Goal: Task Accomplishment & Management: Use online tool/utility

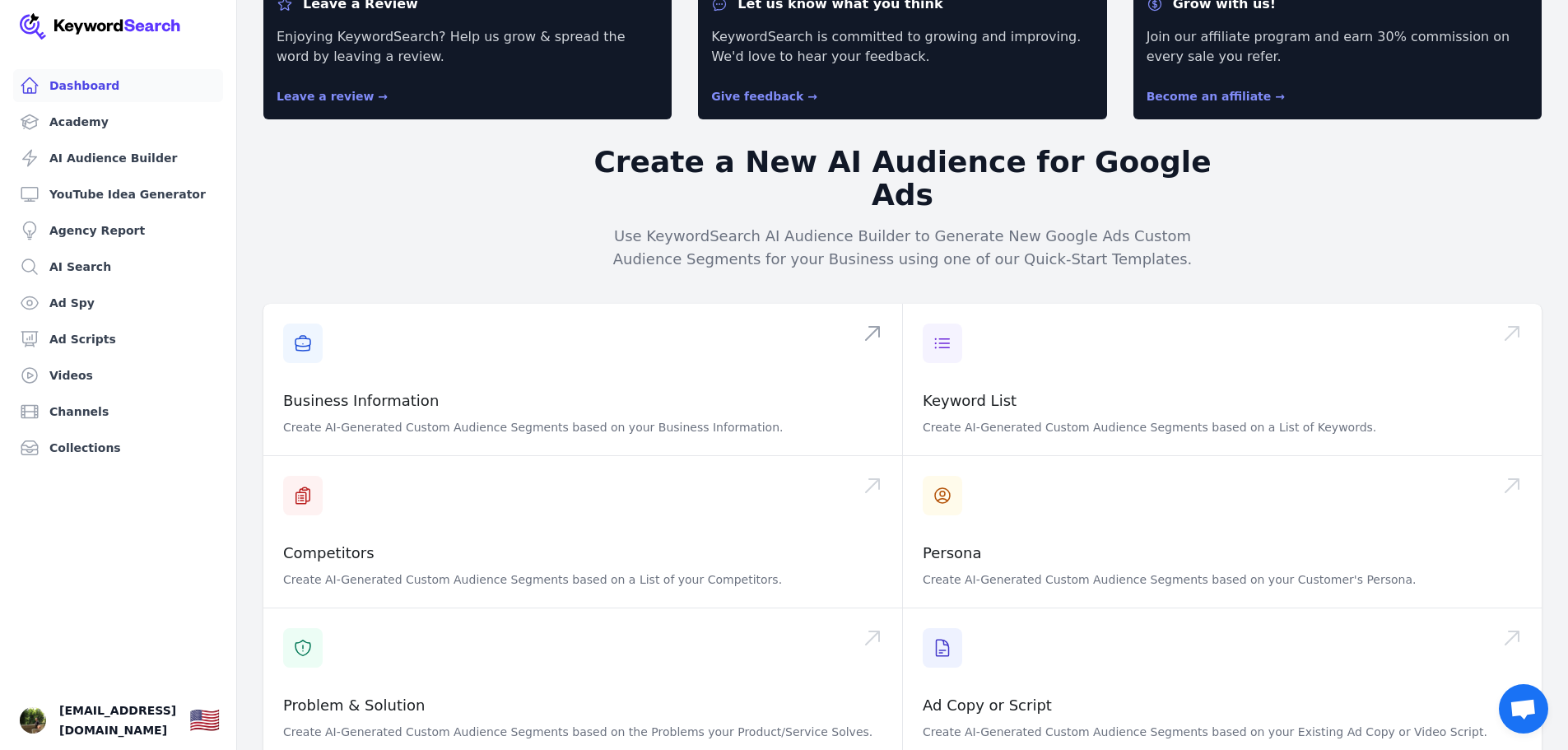
scroll to position [83, 0]
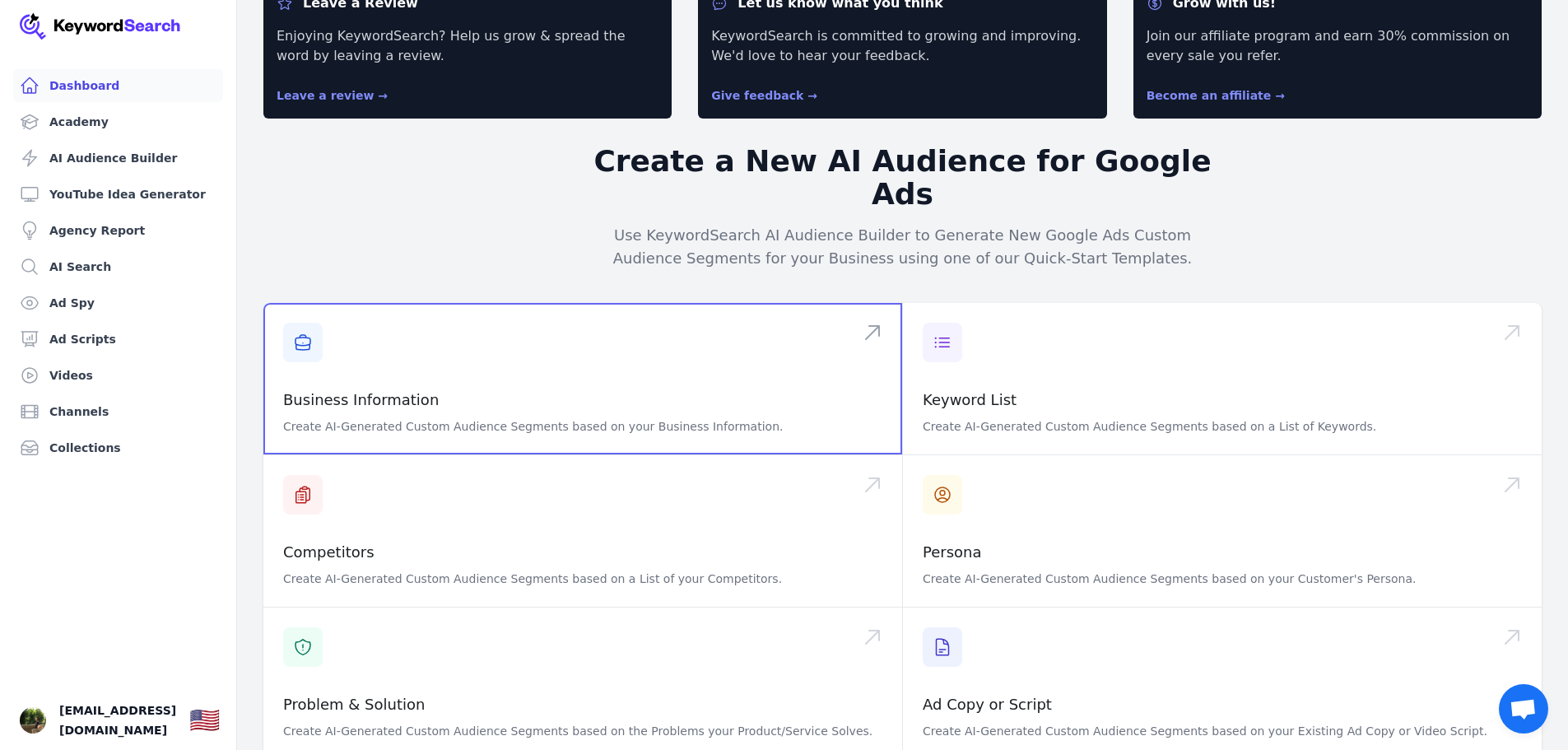
click at [306, 304] on span at bounding box center [582, 379] width 639 height 152
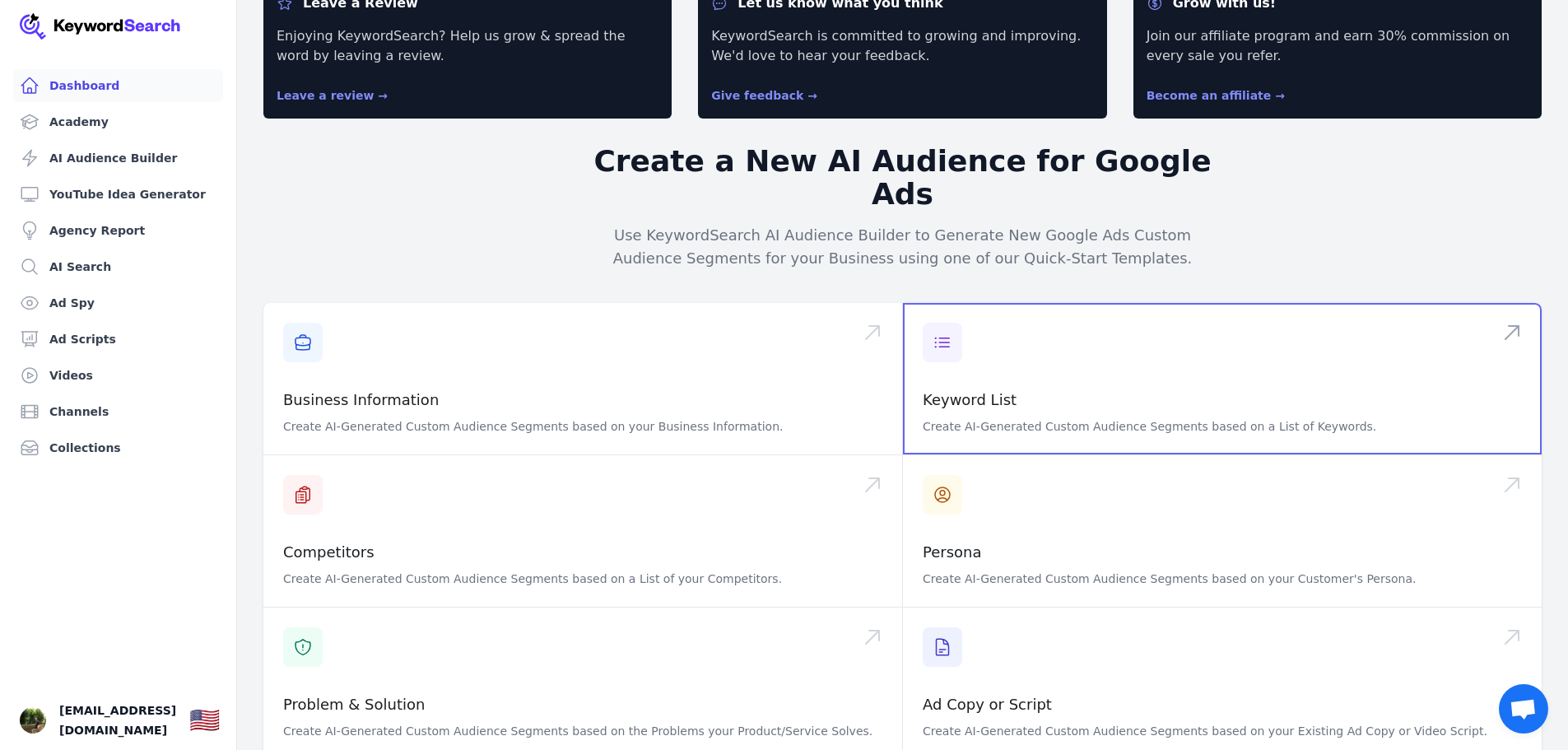
click at [1021, 365] on span at bounding box center [1222, 379] width 639 height 152
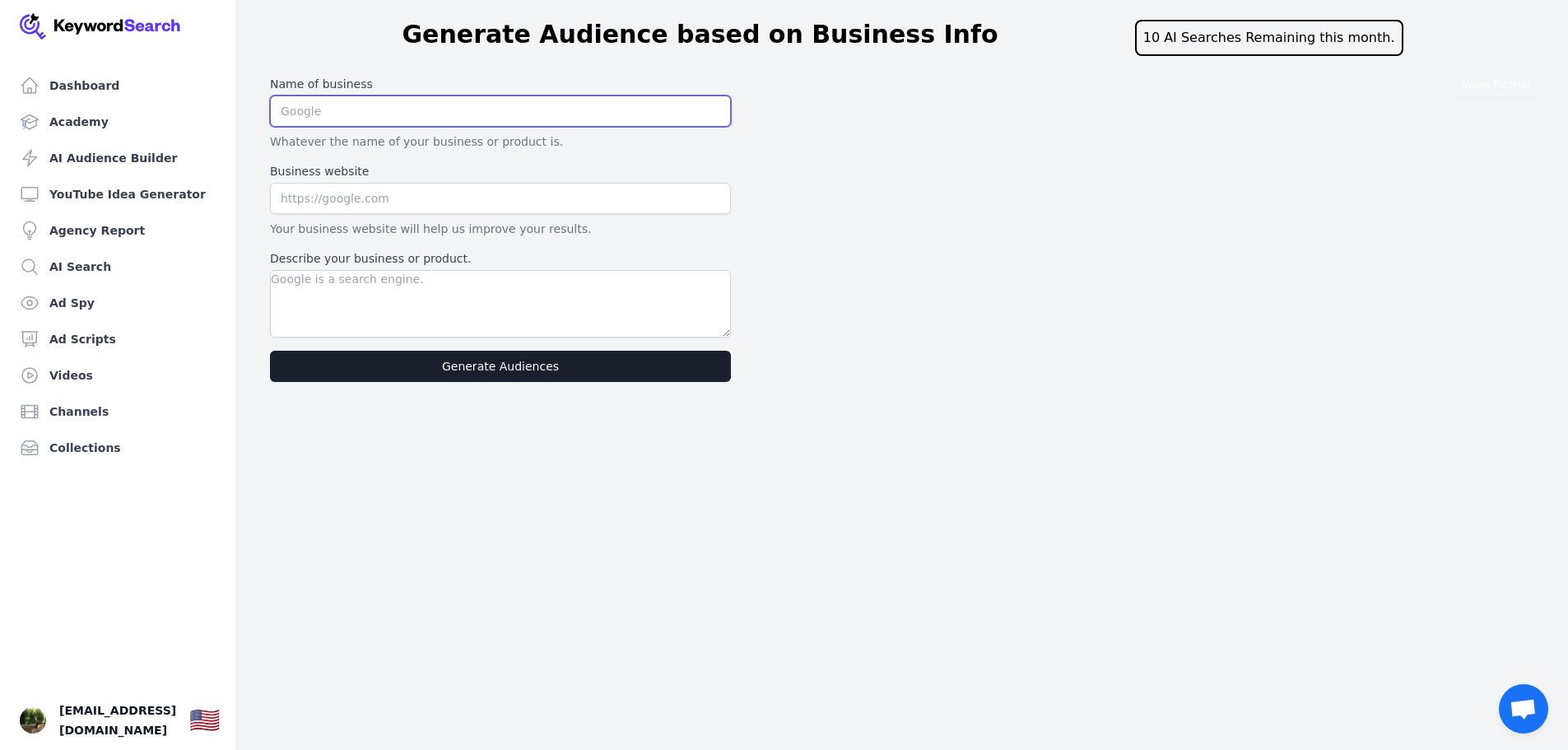
click at [364, 120] on input "text" at bounding box center [500, 111] width 461 height 32
paste input "Best Foot Forward Consulting LLC"
type input "Best Foot Forward Consulting LLC"
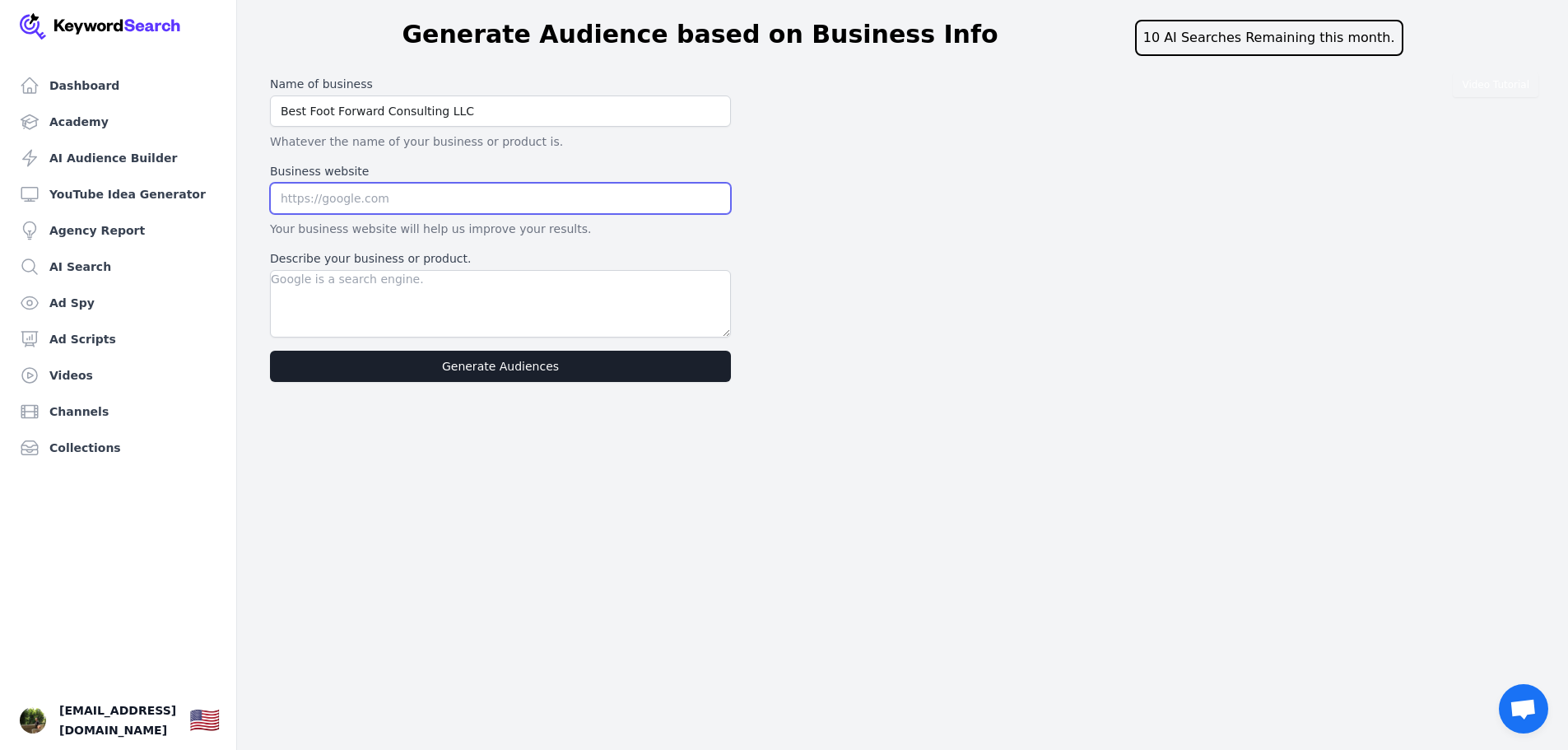
click at [336, 198] on input "text" at bounding box center [500, 199] width 461 height 32
paste input "https://bestfootforwardllc.com/"
type input "https://bestfootforwardllc.com/"
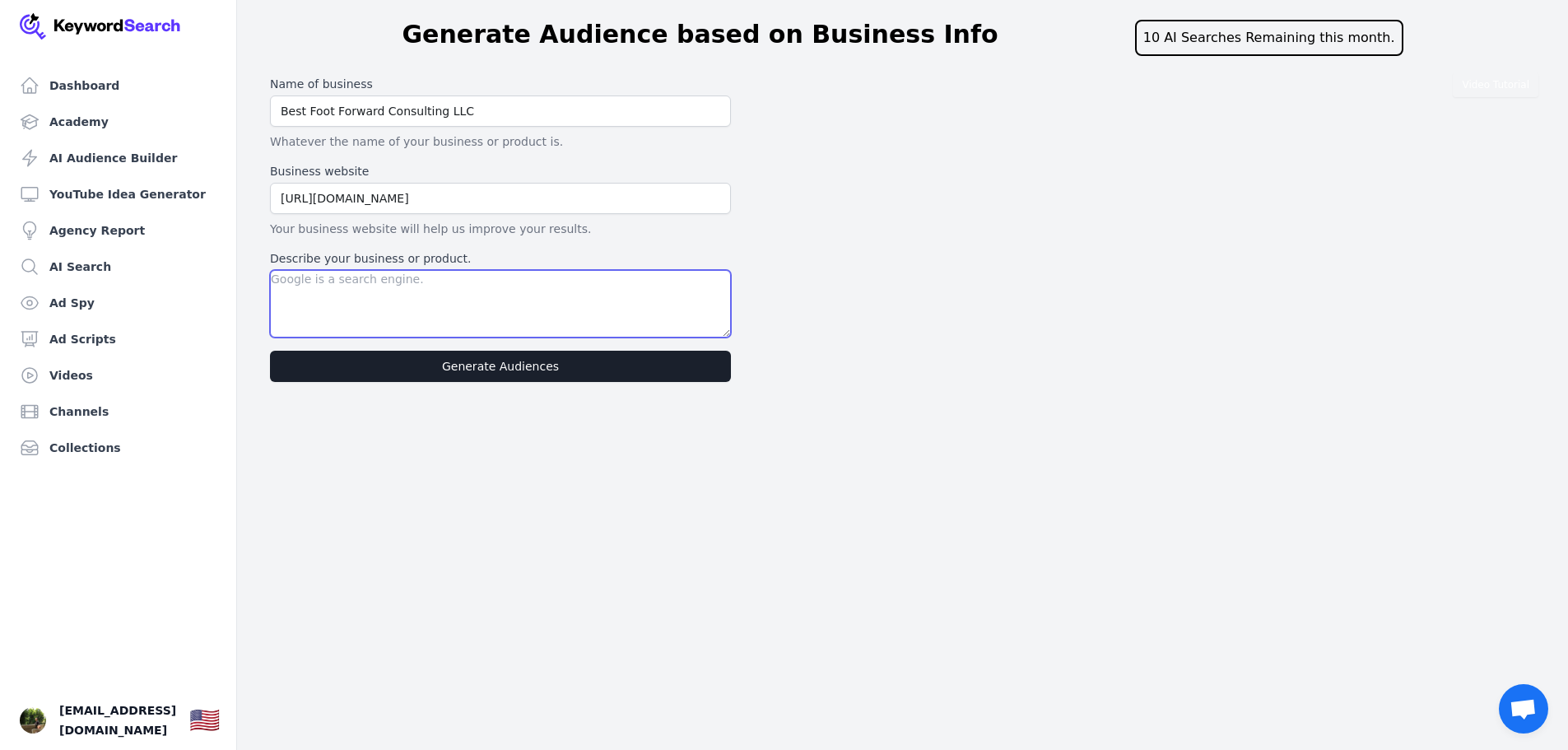
click at [391, 294] on textarea "Describe your business or product." at bounding box center [500, 304] width 461 height 68
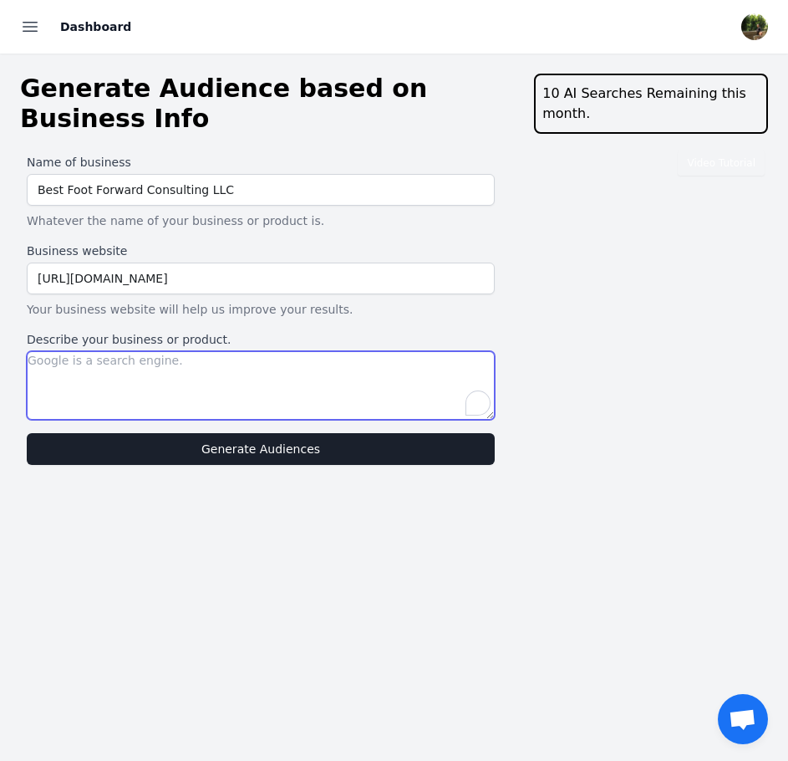
click at [237, 379] on textarea "Describe your business or product." at bounding box center [261, 385] width 468 height 69
click at [236, 370] on textarea "Describe your business or product." at bounding box center [261, 385] width 468 height 69
type textarea "We help parents: P"
click at [69, 373] on textarea "We help parents: P" at bounding box center [261, 385] width 468 height 69
drag, startPoint x: 69, startPoint y: 375, endPoint x: 20, endPoint y: 349, distance: 55.0
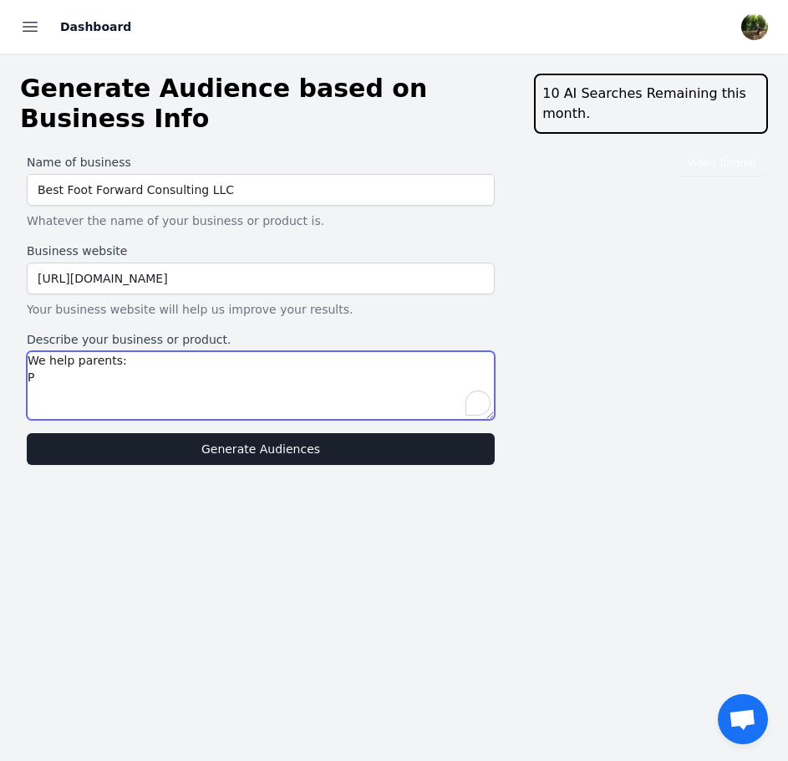
click at [20, 349] on div "Name of business Best Foot Forward Consulting LLC Whatever the name of your bus…" at bounding box center [260, 309] width 481 height 324
click at [186, 374] on textarea "Describe your business or product." at bounding box center [261, 385] width 468 height 69
paste textarea "WE HELP PARENTS: Put a strong strategy in place. Learn how to gather and convin…"
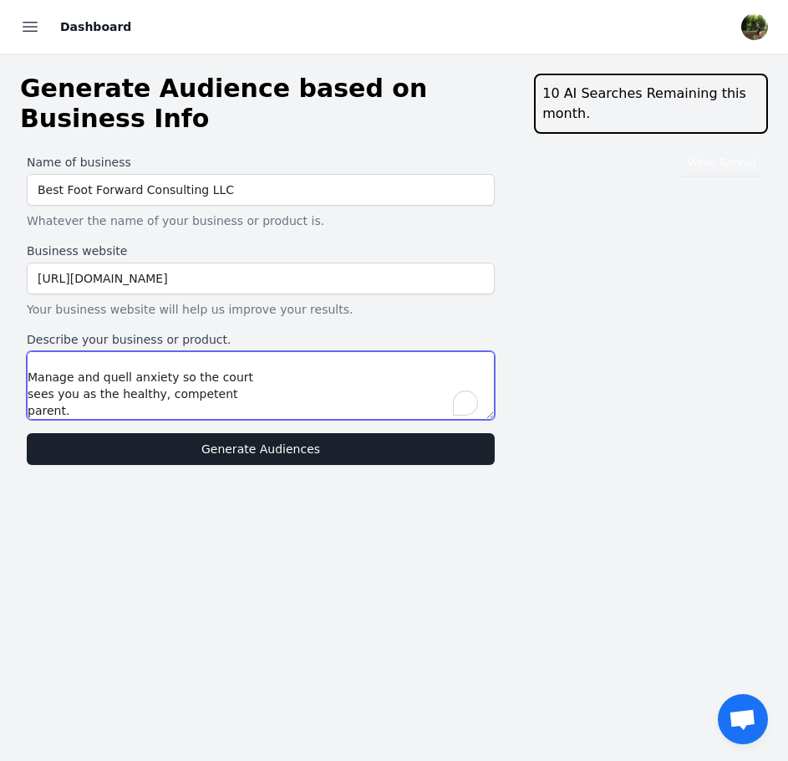
type textarea "WE HELP PARENTS: Put a strong strategy in place. Learn how to gather and convin…"
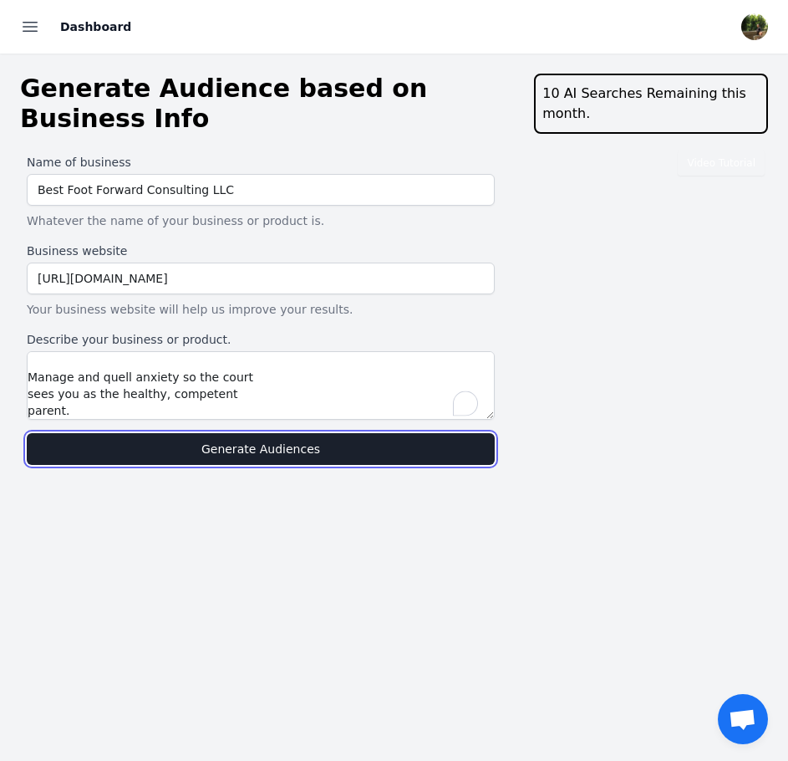
click at [186, 441] on button "Generate Audiences" at bounding box center [261, 449] width 468 height 32
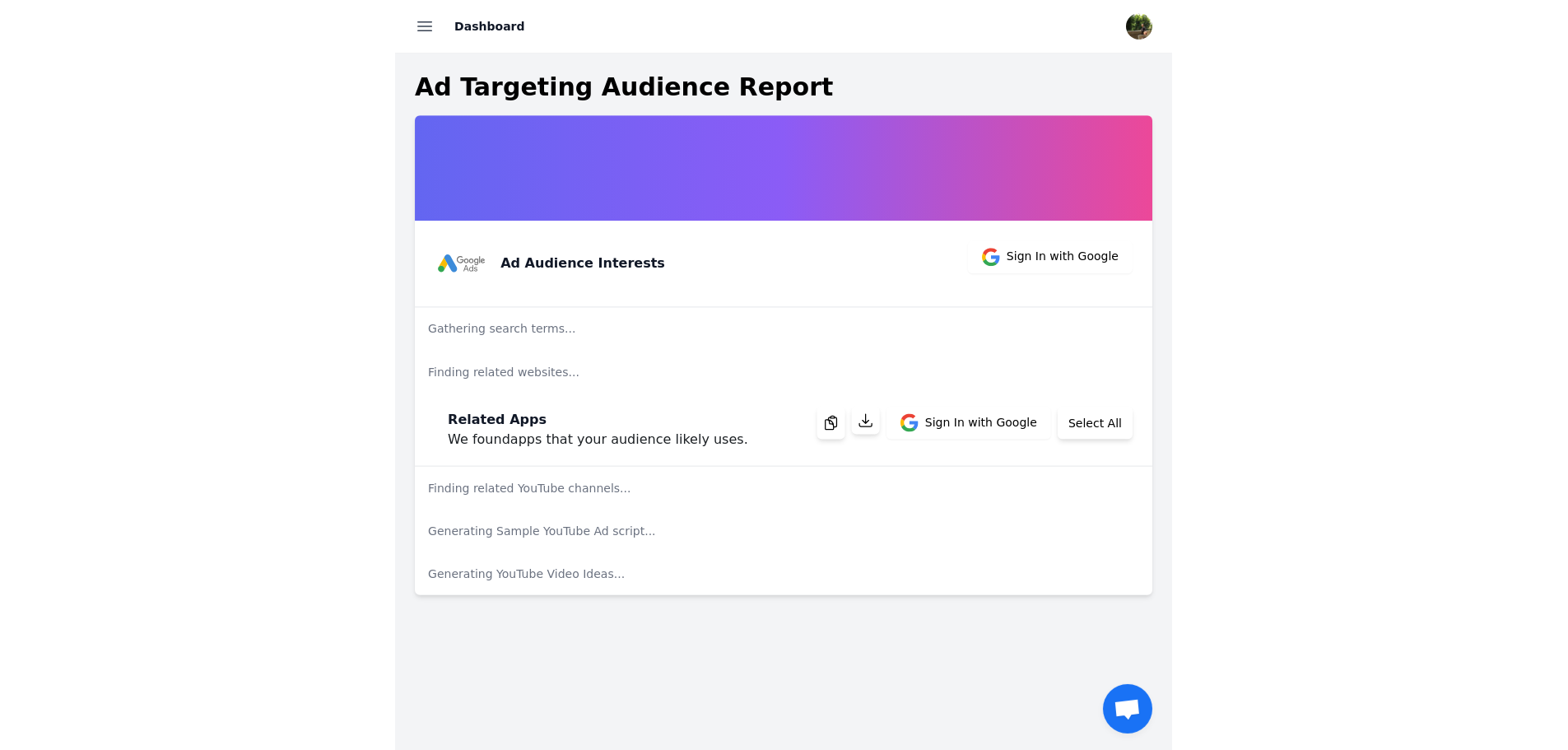
scroll to position [20, 0]
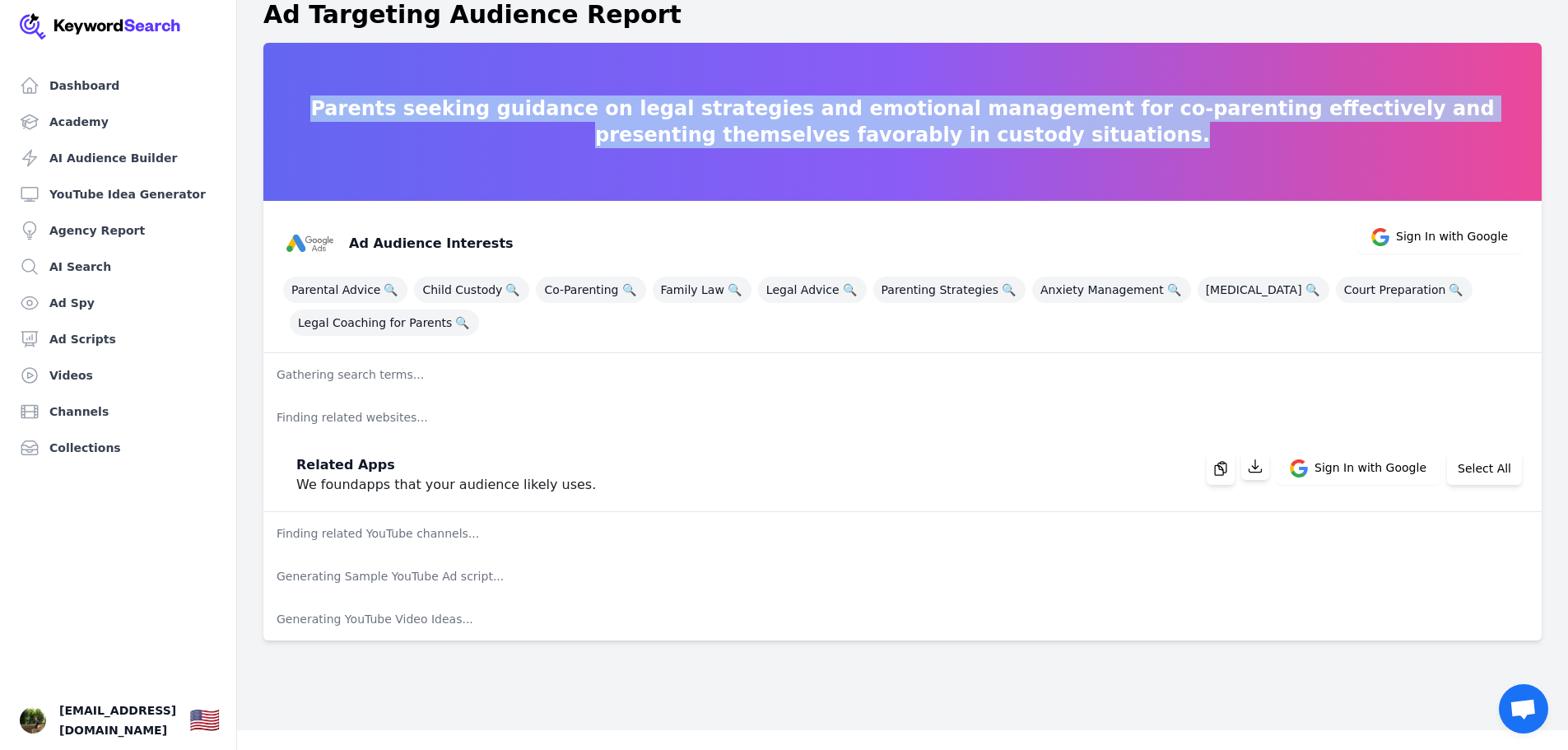
drag, startPoint x: 1081, startPoint y: 149, endPoint x: 250, endPoint y: 101, distance: 832.4
click at [250, 101] on div "Parents seeking guidance on legal strategies and emotional management for co-pa…" at bounding box center [902, 341] width 1331 height 598
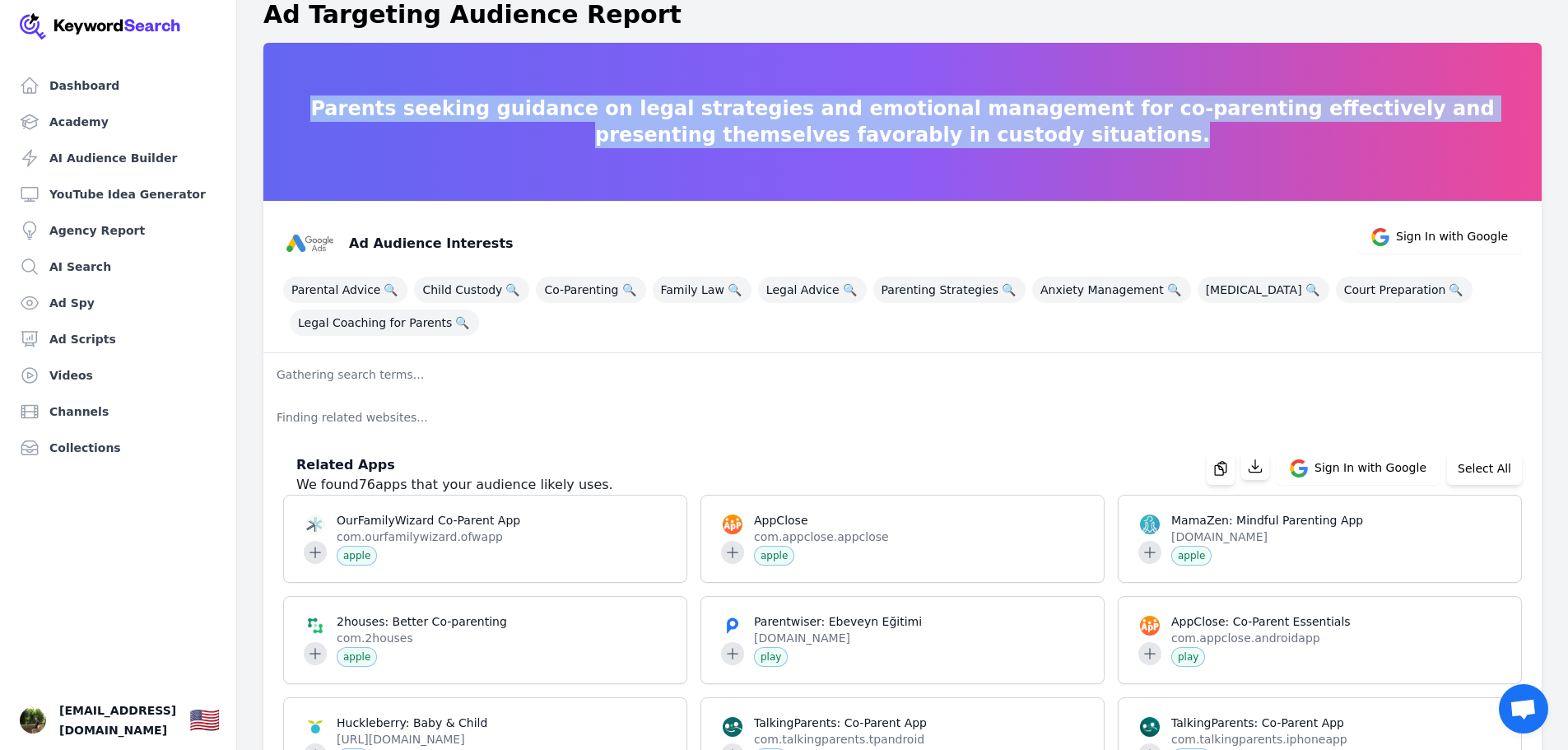
copy p "Parents seeking guidance on legal strategies and emotional management for co-pa…"
click at [590, 138] on p "Parents seeking guidance on legal strategies and emotional management for co-pa…" at bounding box center [902, 121] width 1278 height 52
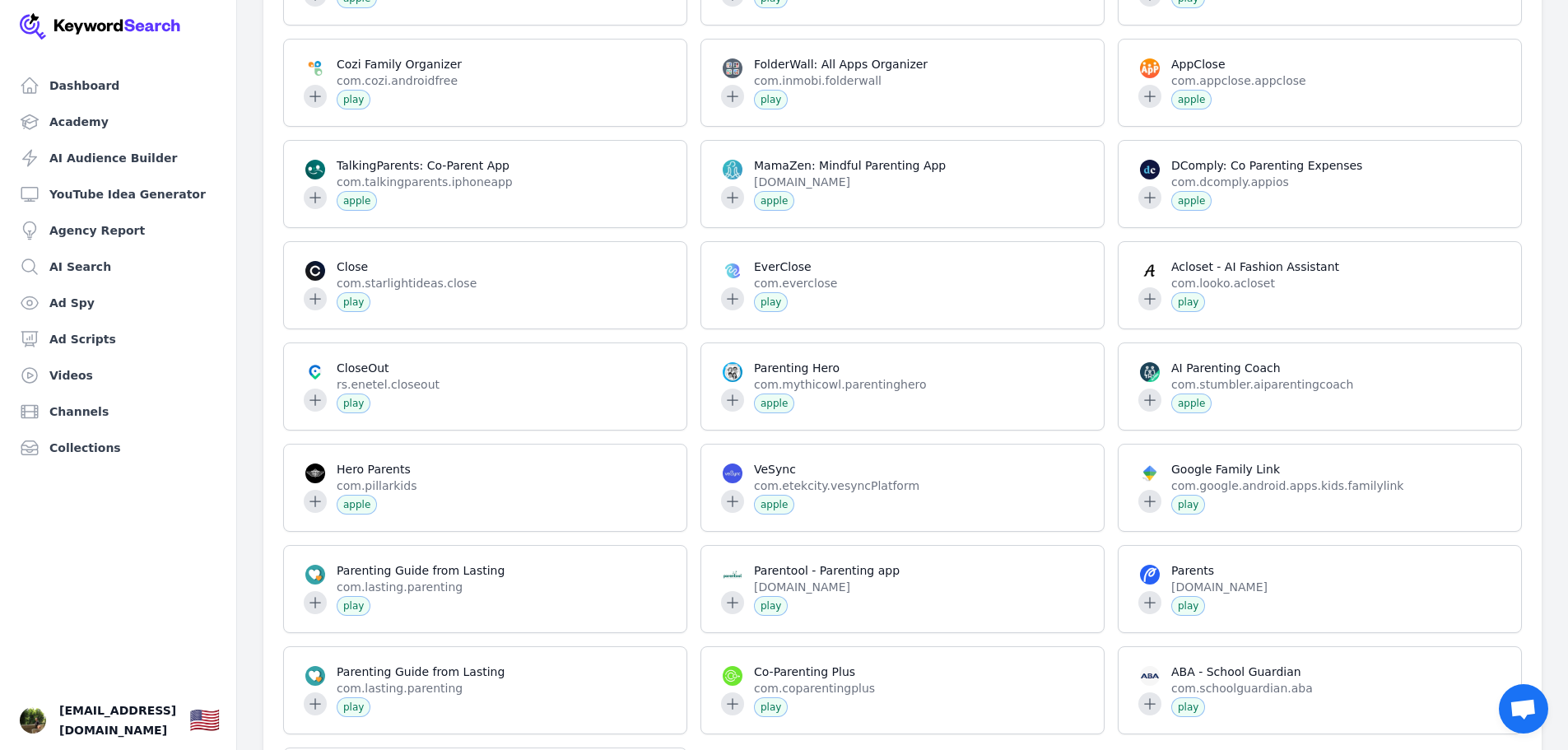
scroll to position [0, 0]
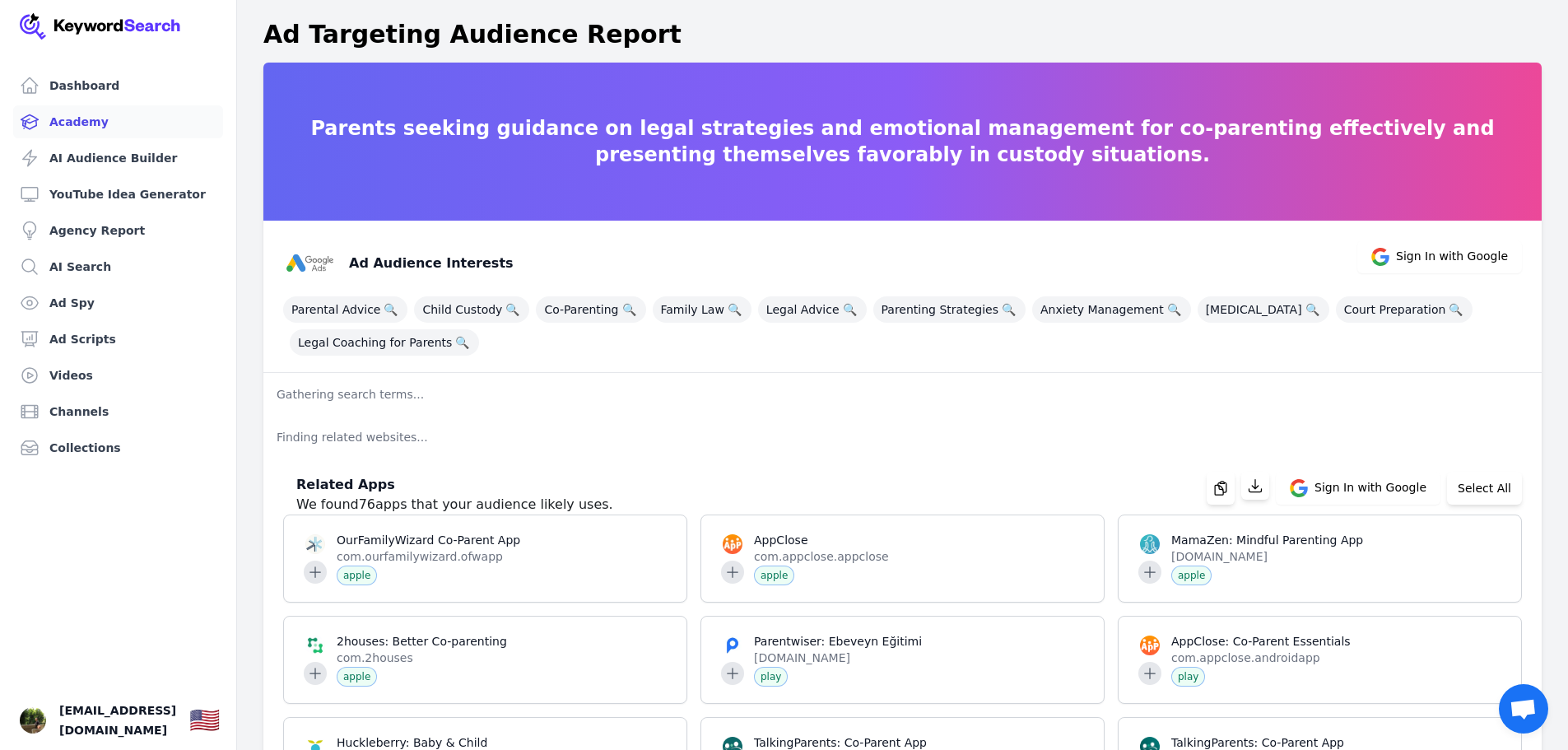
click at [99, 116] on link "Academy" at bounding box center [117, 121] width 210 height 33
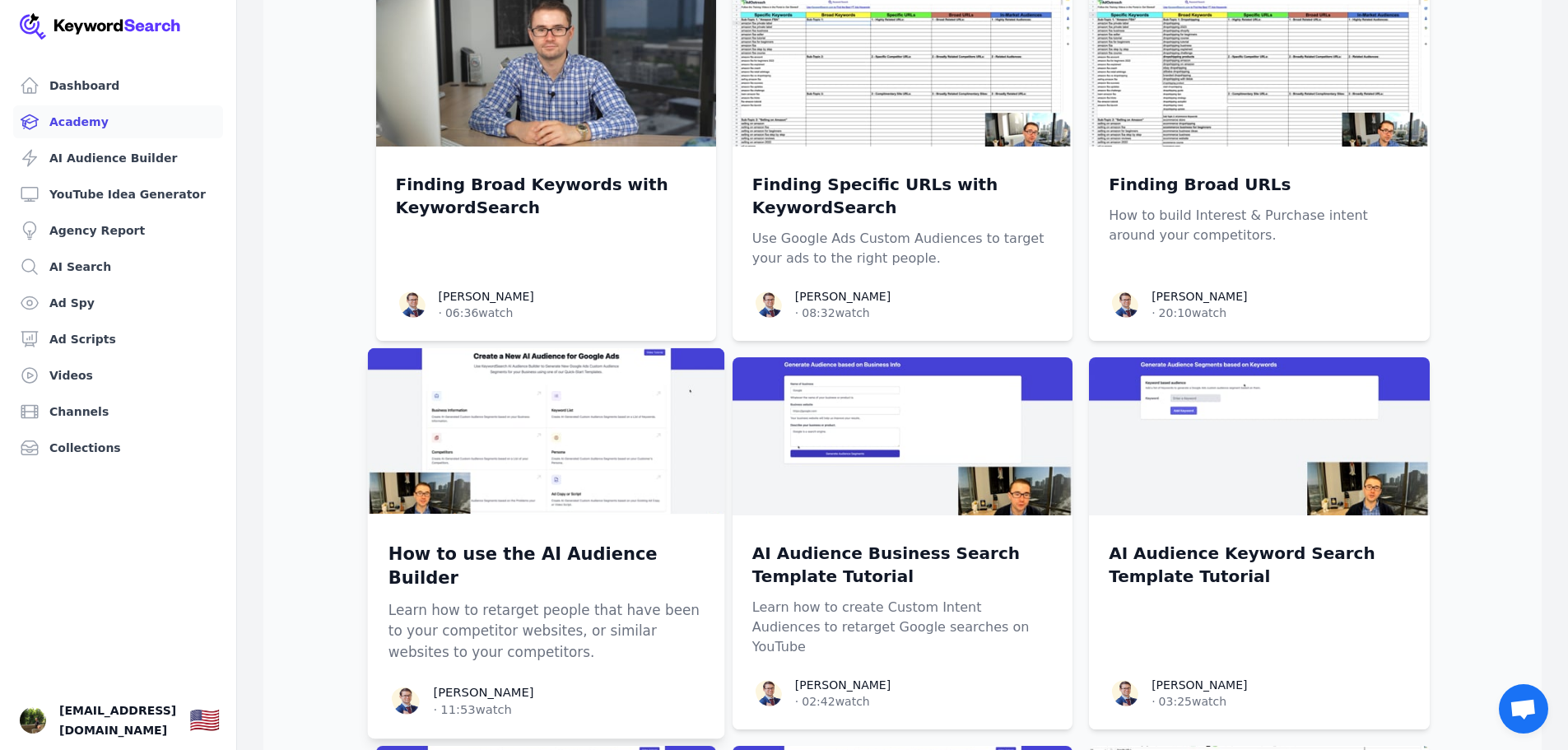
scroll to position [1071, 0]
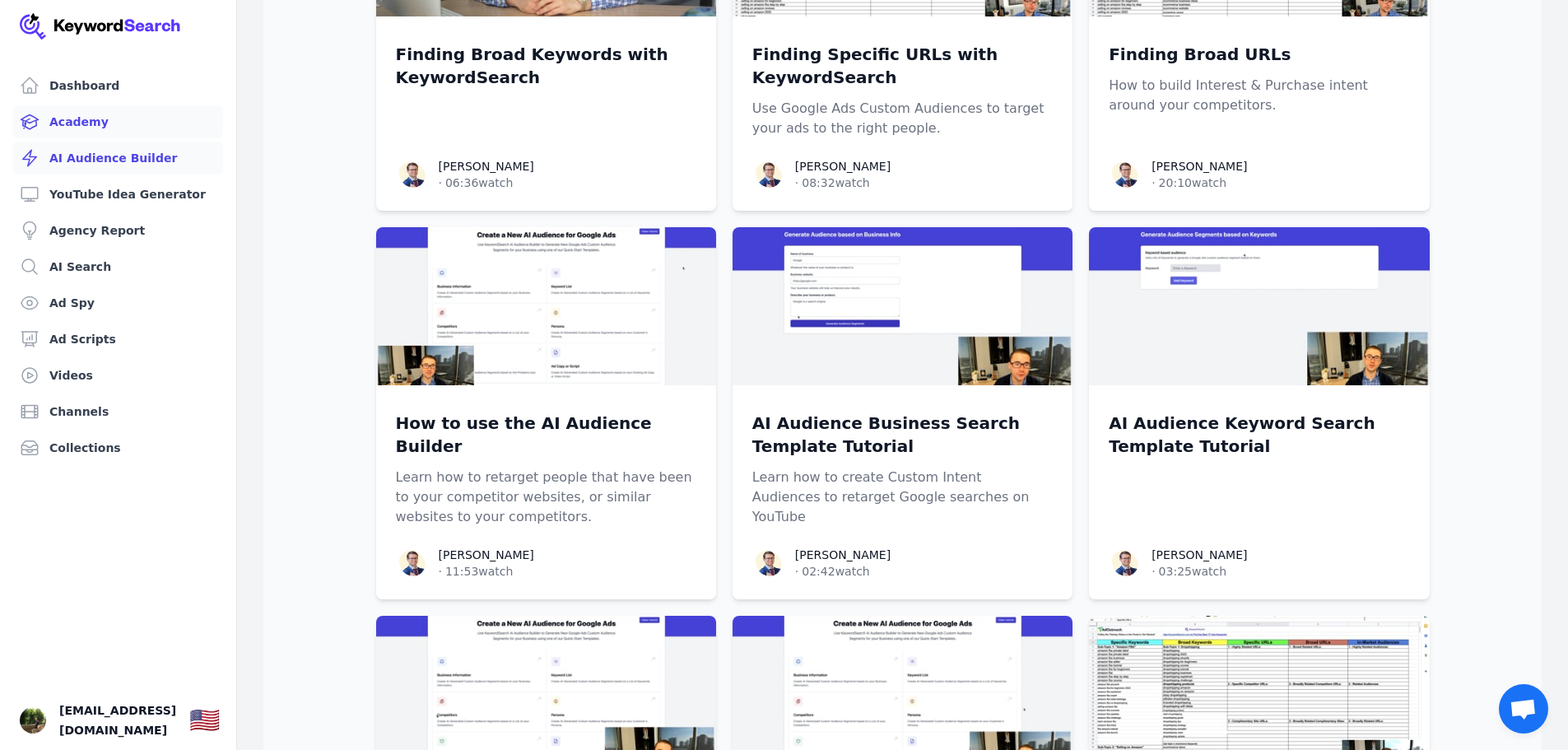
click at [85, 163] on link "AI Audience Builder" at bounding box center [117, 158] width 210 height 33
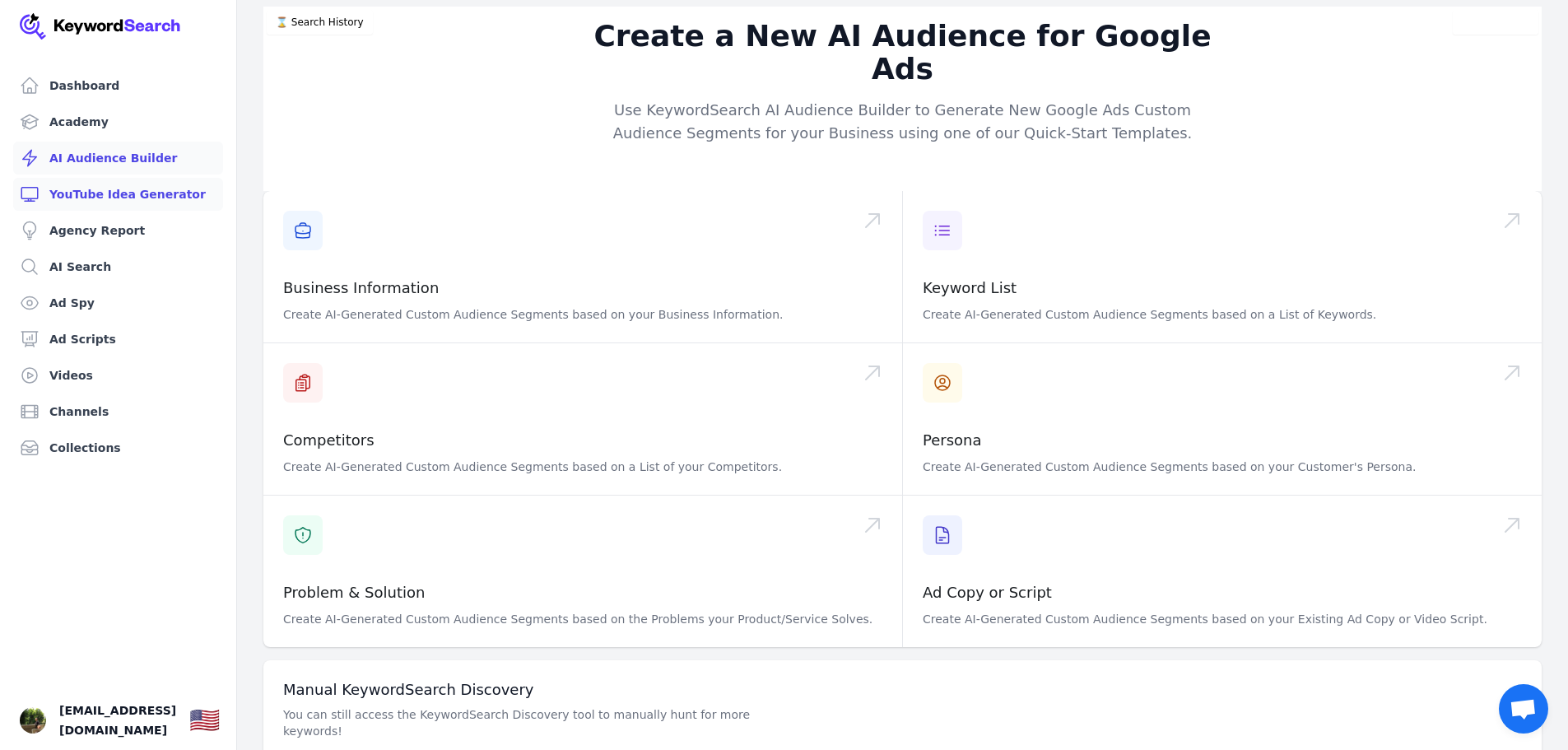
click at [122, 198] on link "YouTube Idea Generator" at bounding box center [117, 194] width 210 height 33
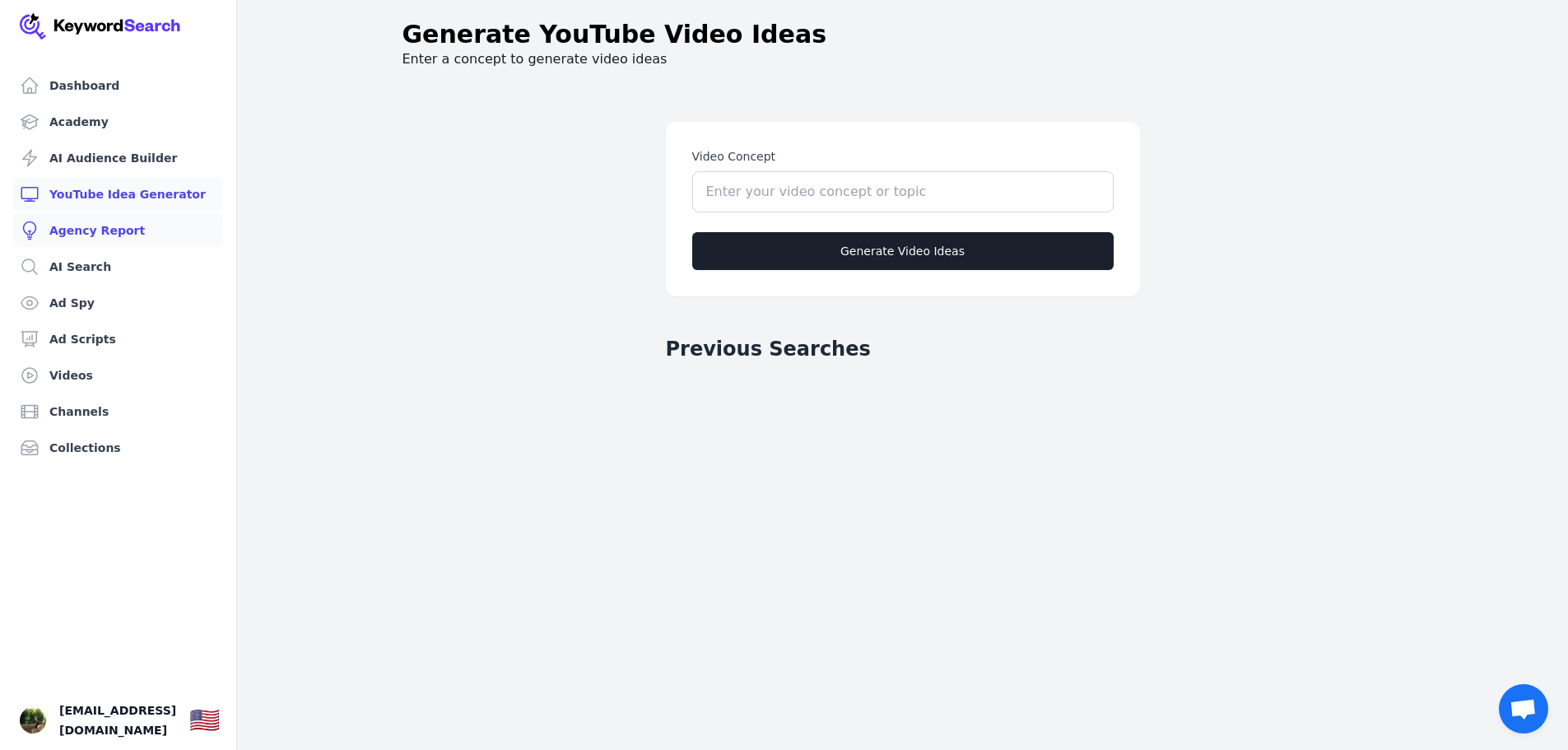
click at [133, 234] on link "Agency Report" at bounding box center [117, 230] width 210 height 33
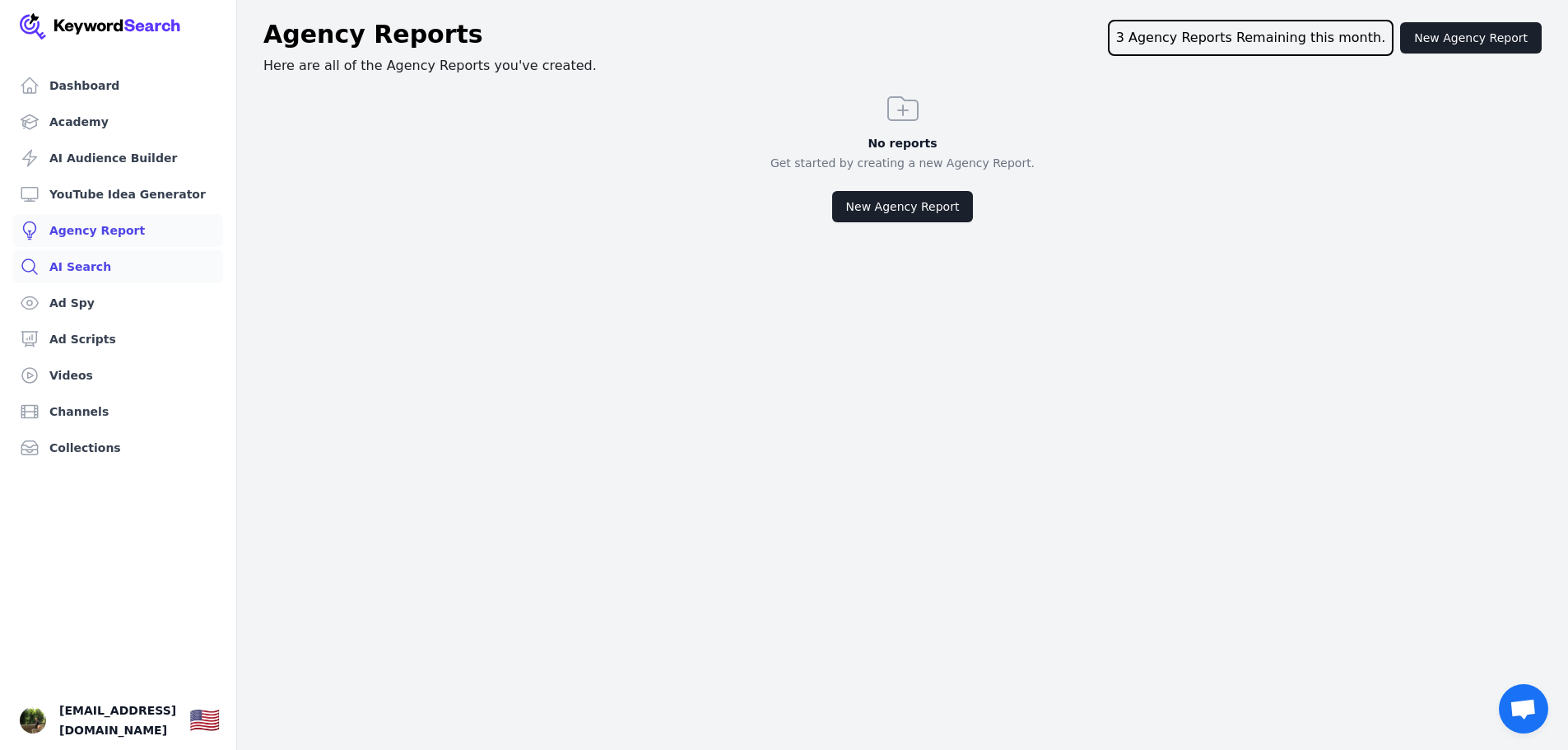
click at [131, 267] on link "AI Search" at bounding box center [117, 266] width 210 height 33
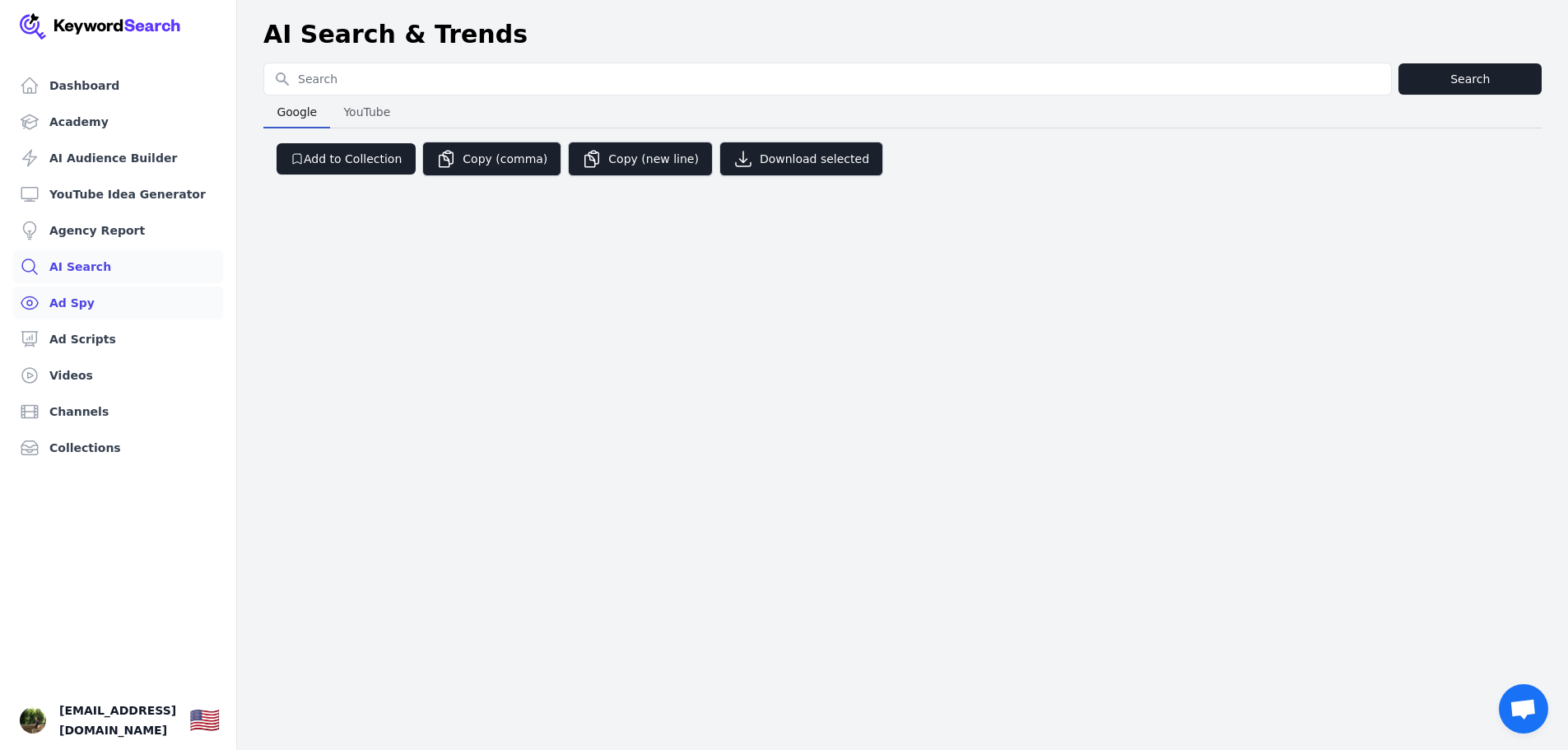
click at [100, 297] on link "Ad Spy" at bounding box center [117, 303] width 210 height 33
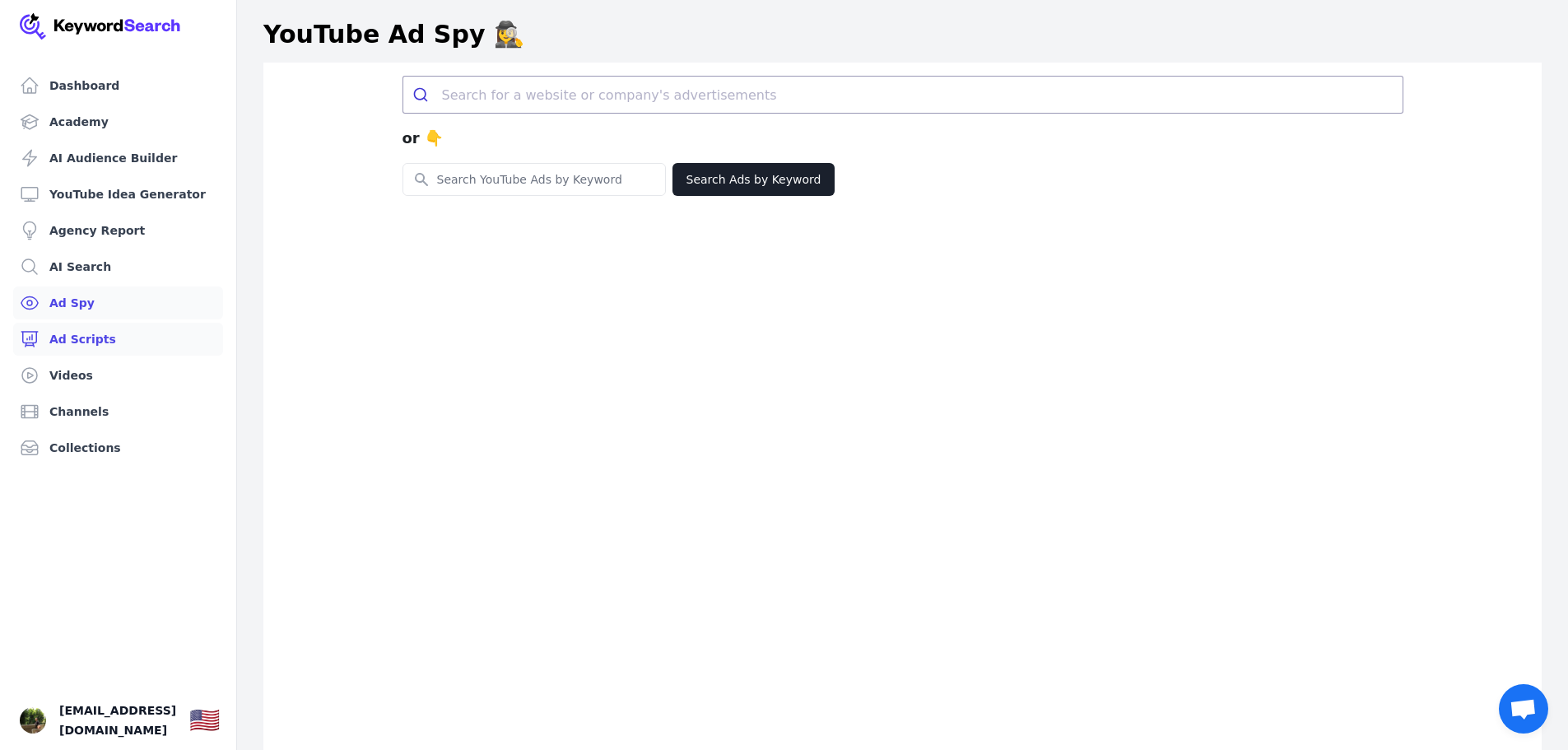
click at [111, 353] on link "Ad Scripts" at bounding box center [117, 339] width 210 height 33
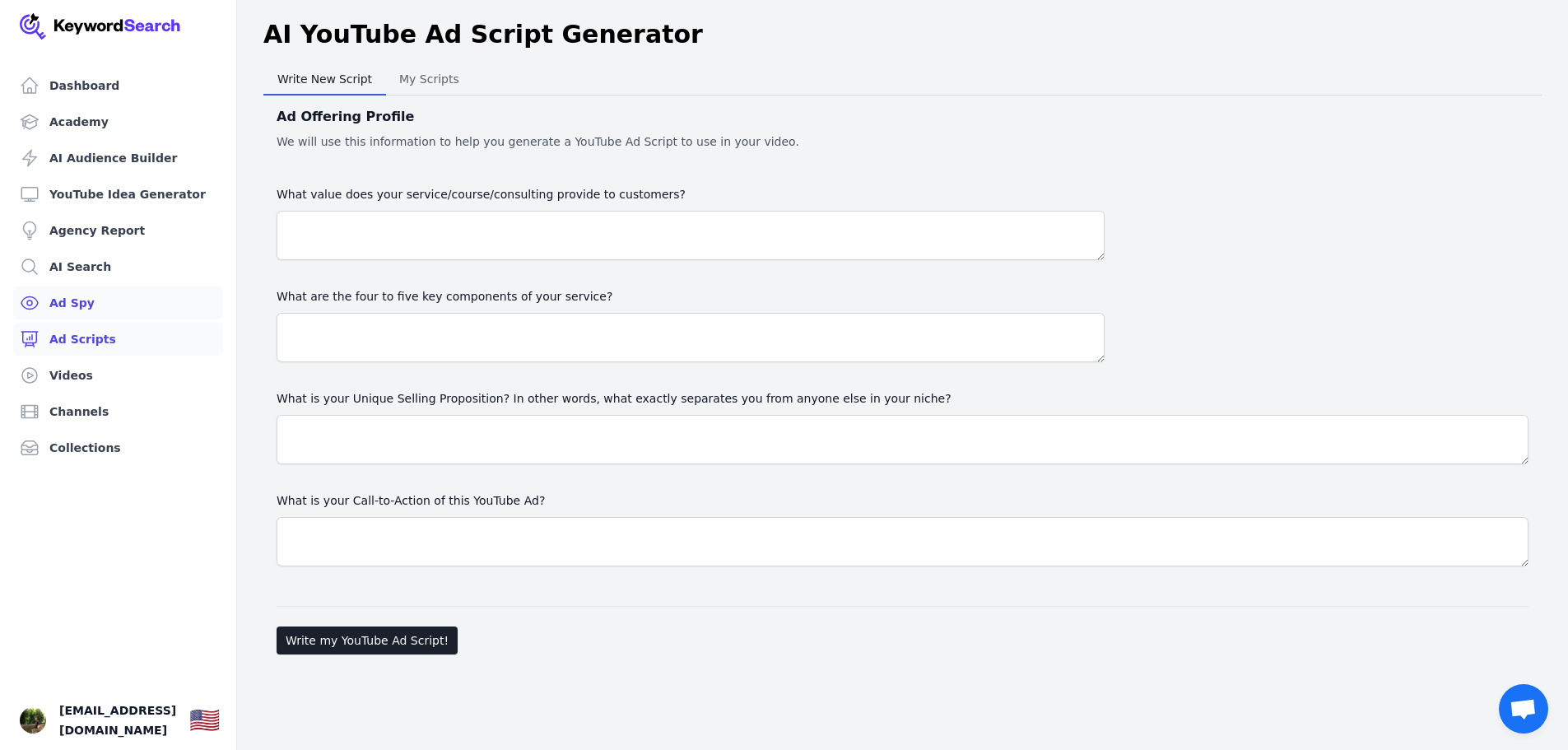
click at [95, 313] on link "Ad Spy" at bounding box center [117, 303] width 210 height 33
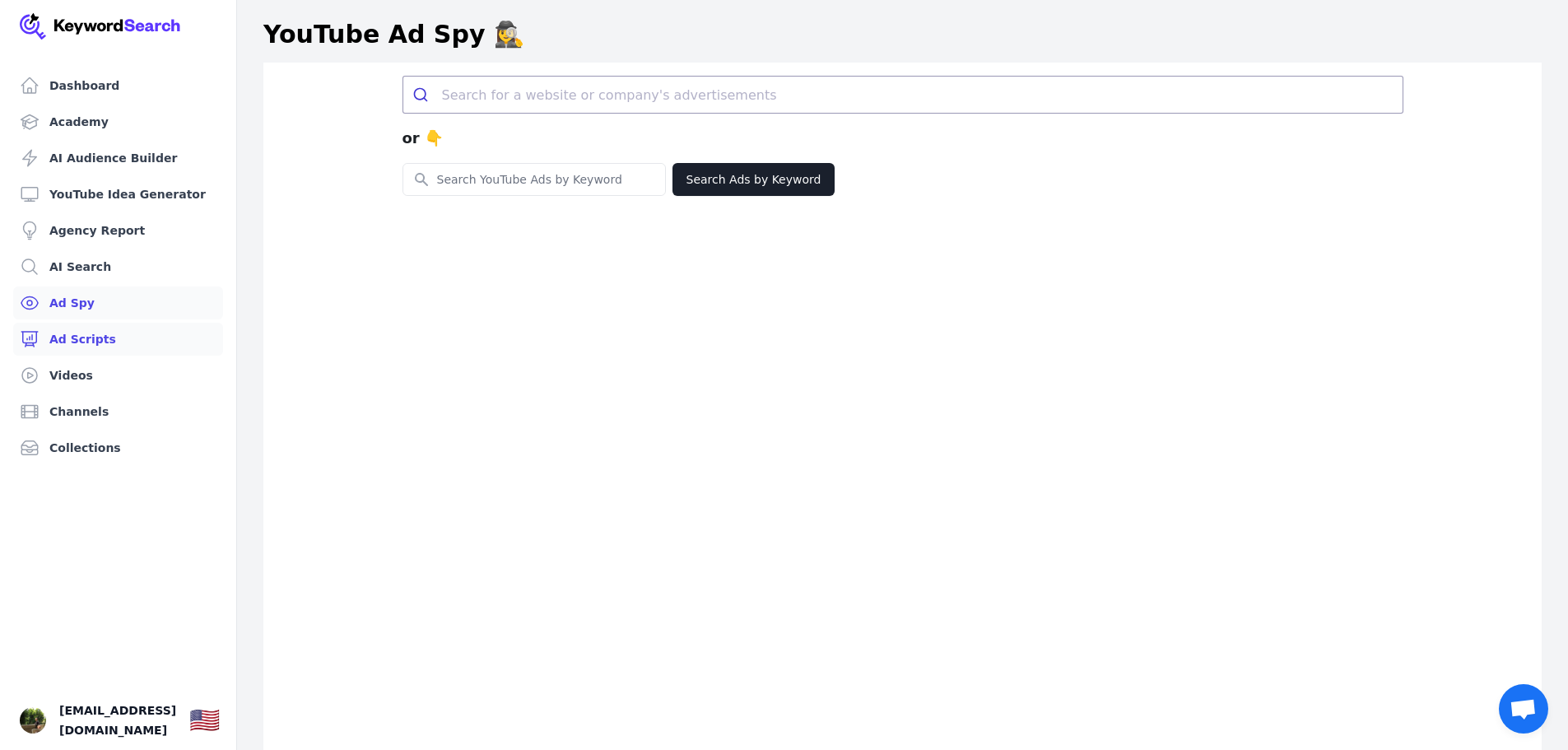
click at [73, 337] on link "Ad Scripts" at bounding box center [117, 339] width 210 height 33
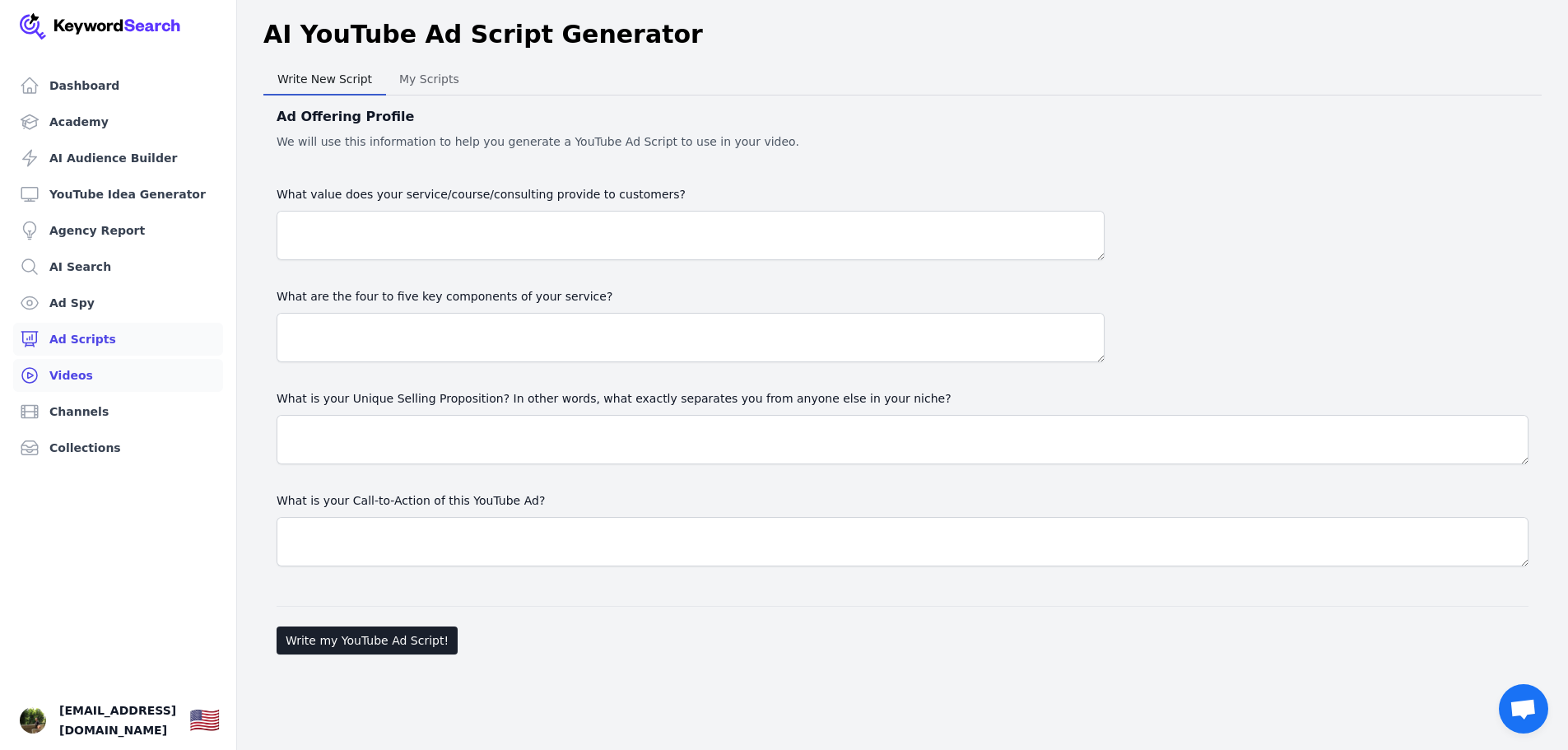
click at [89, 368] on link "Videos" at bounding box center [117, 375] width 210 height 33
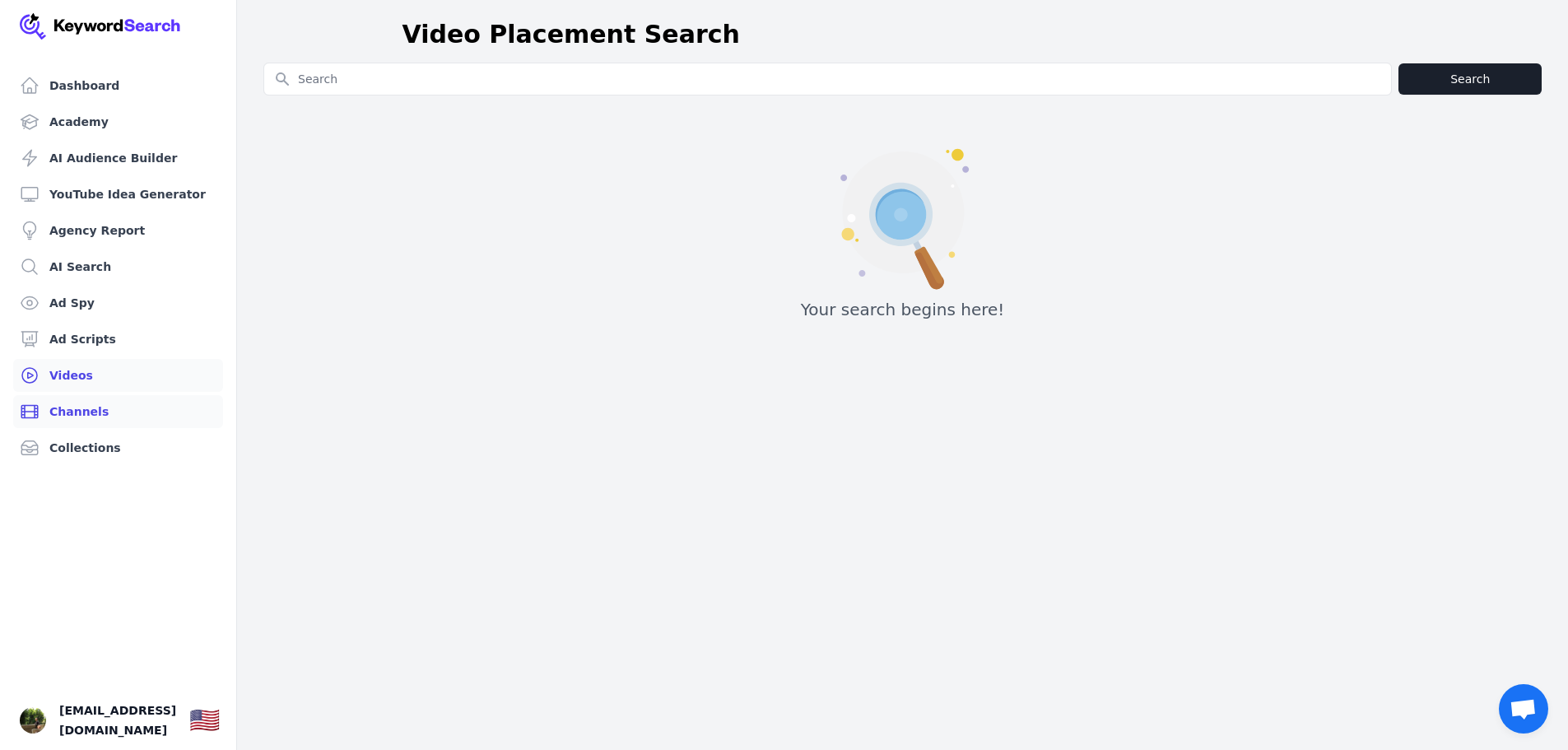
click at [98, 414] on link "Channels" at bounding box center [117, 411] width 210 height 33
click at [110, 453] on link "Collections" at bounding box center [117, 447] width 210 height 33
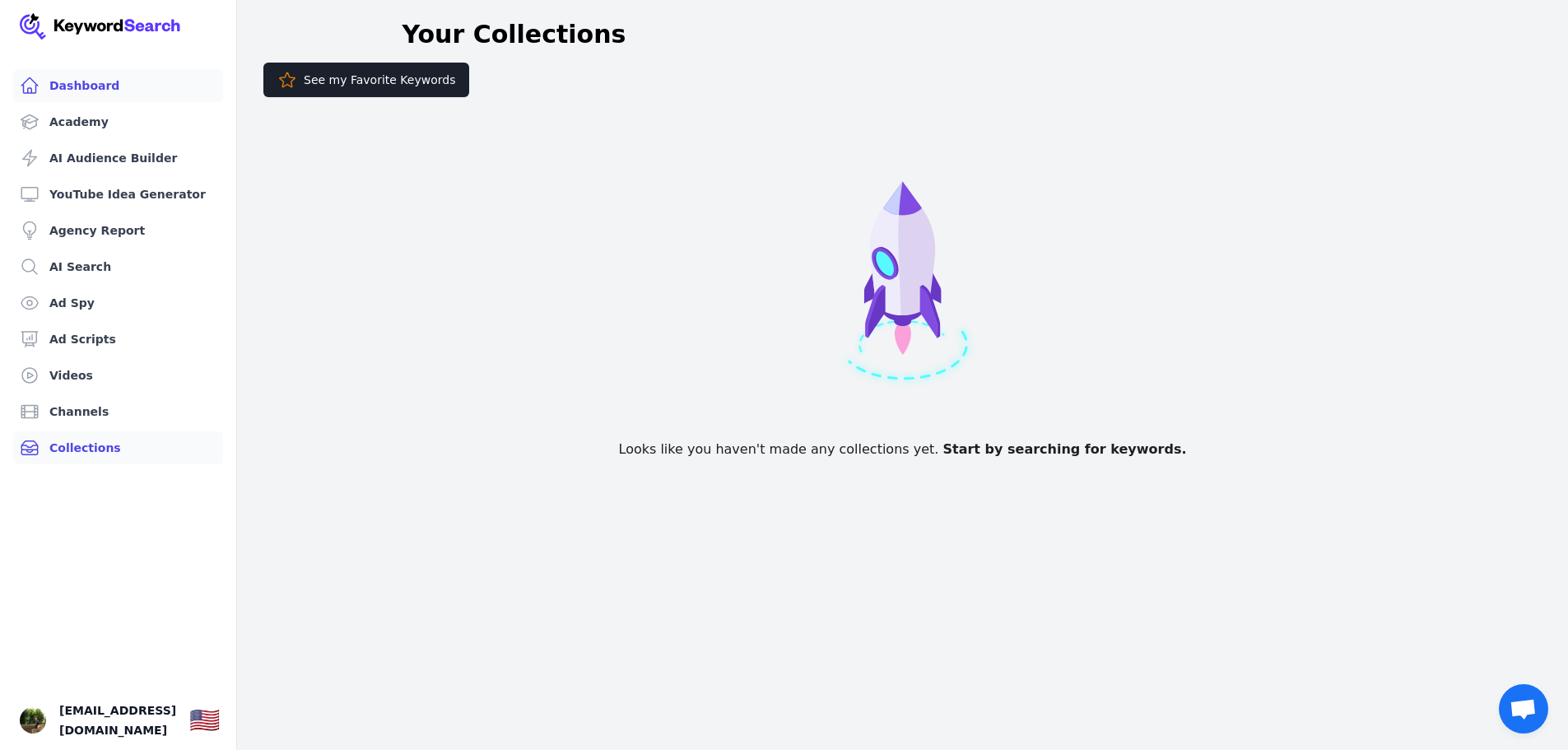
click at [132, 94] on link "Dashboard" at bounding box center [117, 85] width 210 height 33
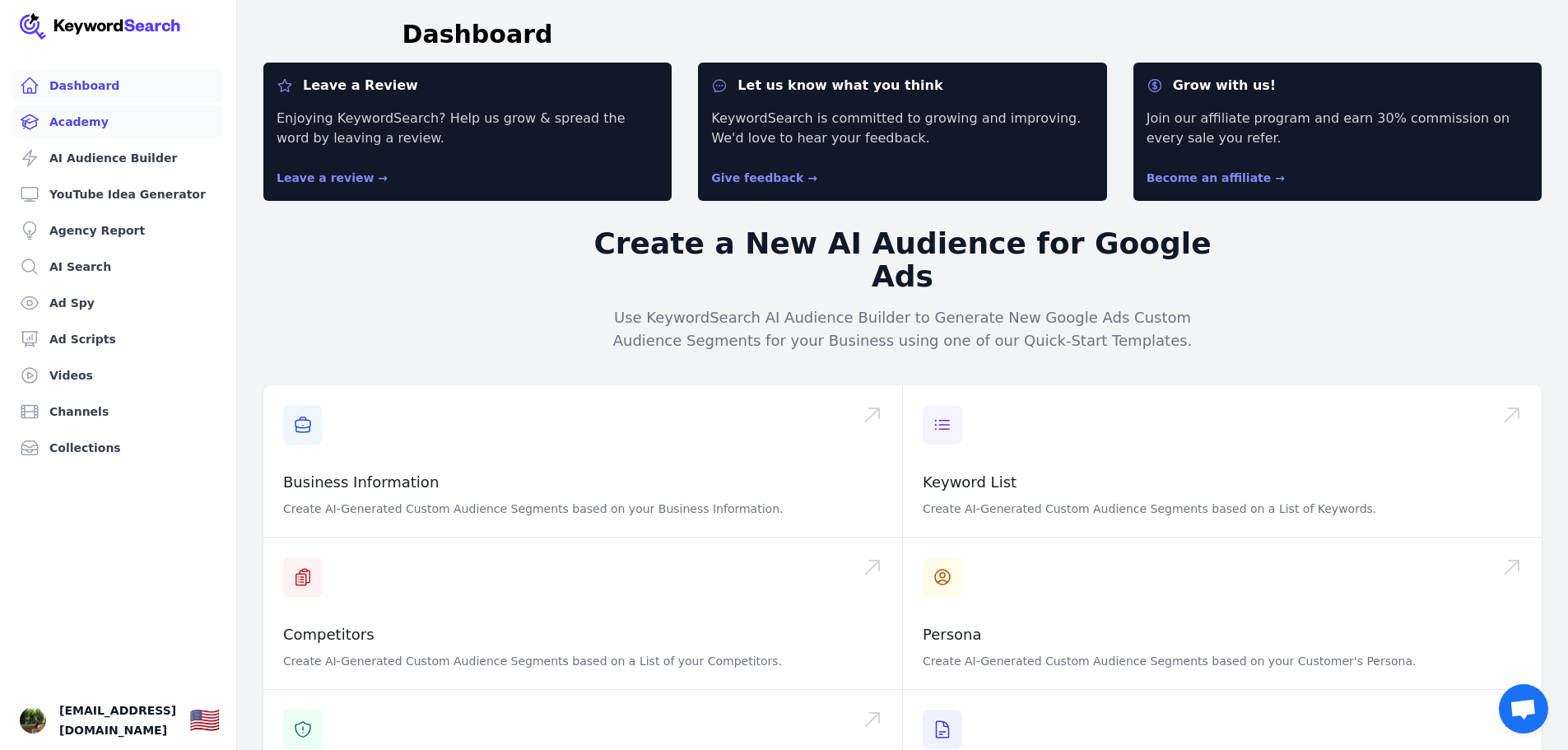
click at [128, 128] on link "Academy" at bounding box center [117, 121] width 210 height 33
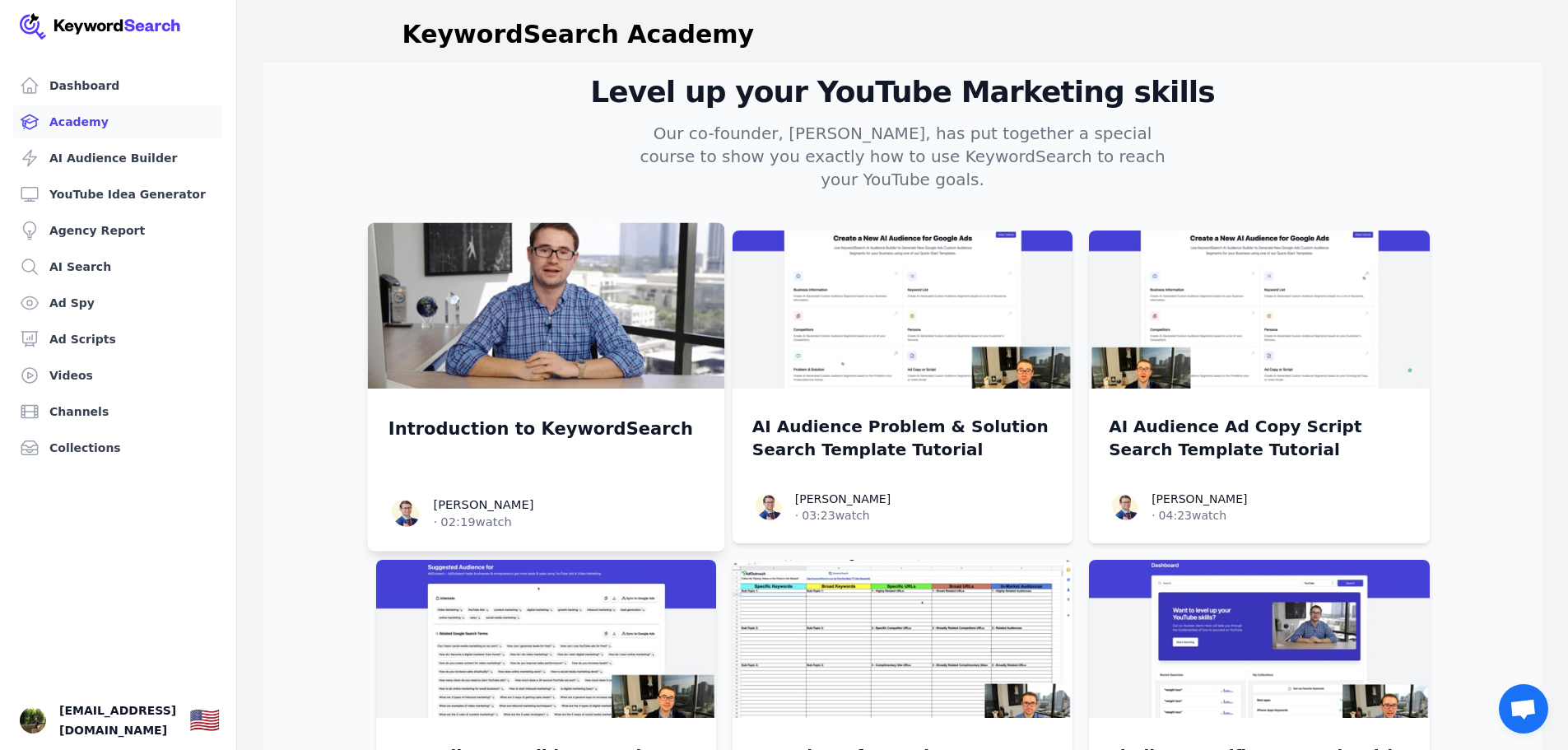
click at [509, 315] on img at bounding box center [546, 307] width 358 height 167
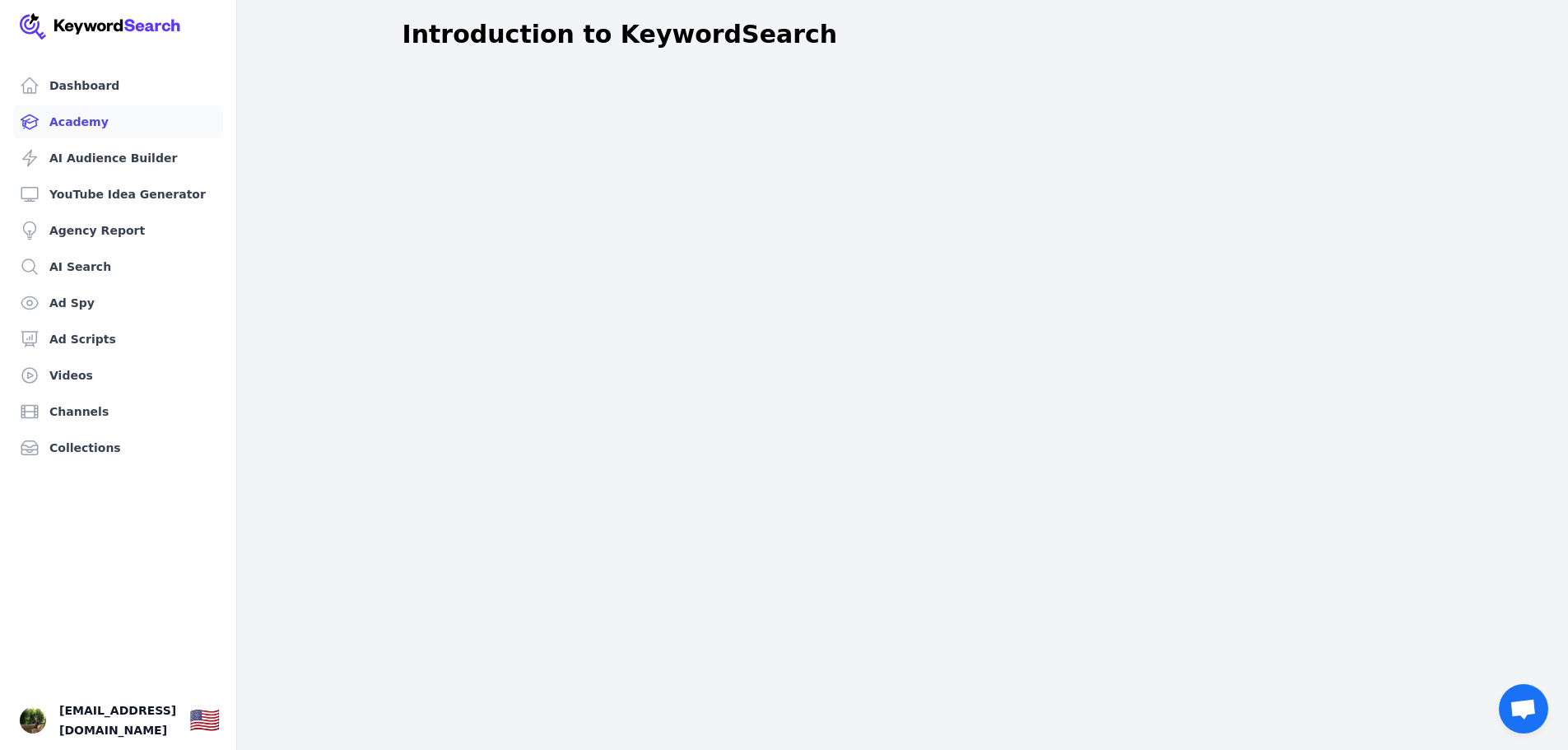
click at [80, 116] on link "Academy" at bounding box center [117, 121] width 210 height 33
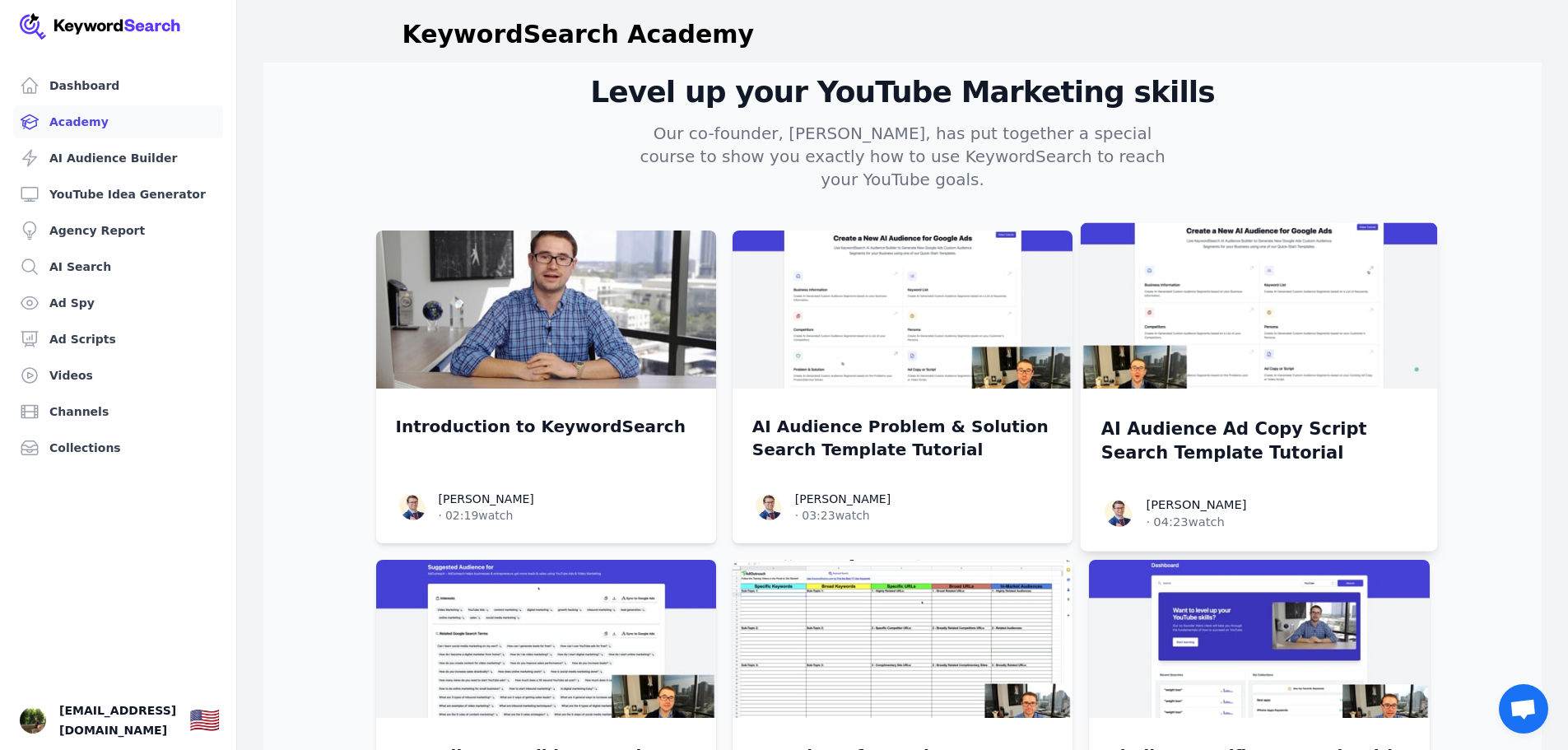
click at [1221, 345] on img at bounding box center [1259, 307] width 358 height 167
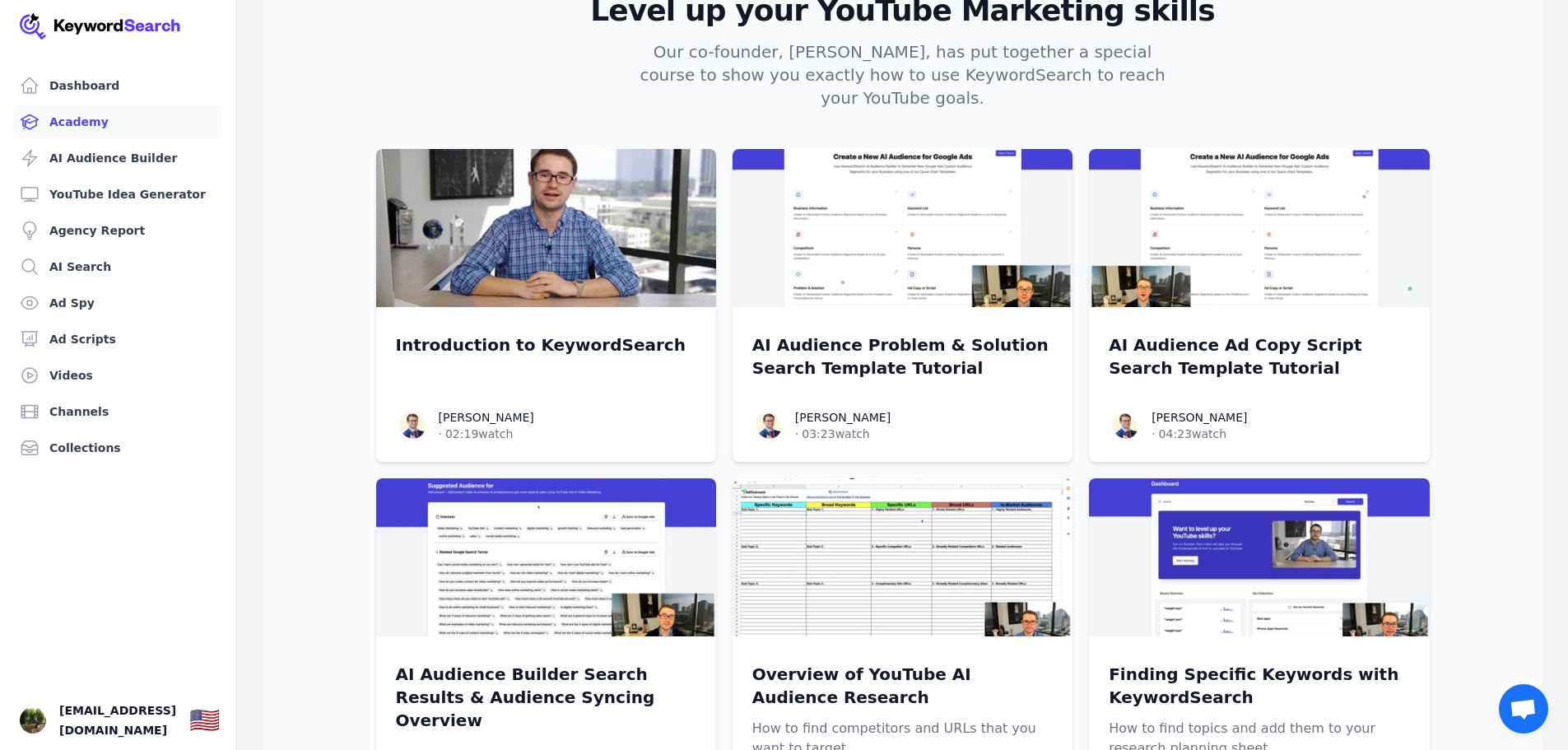
scroll to position [247, 0]
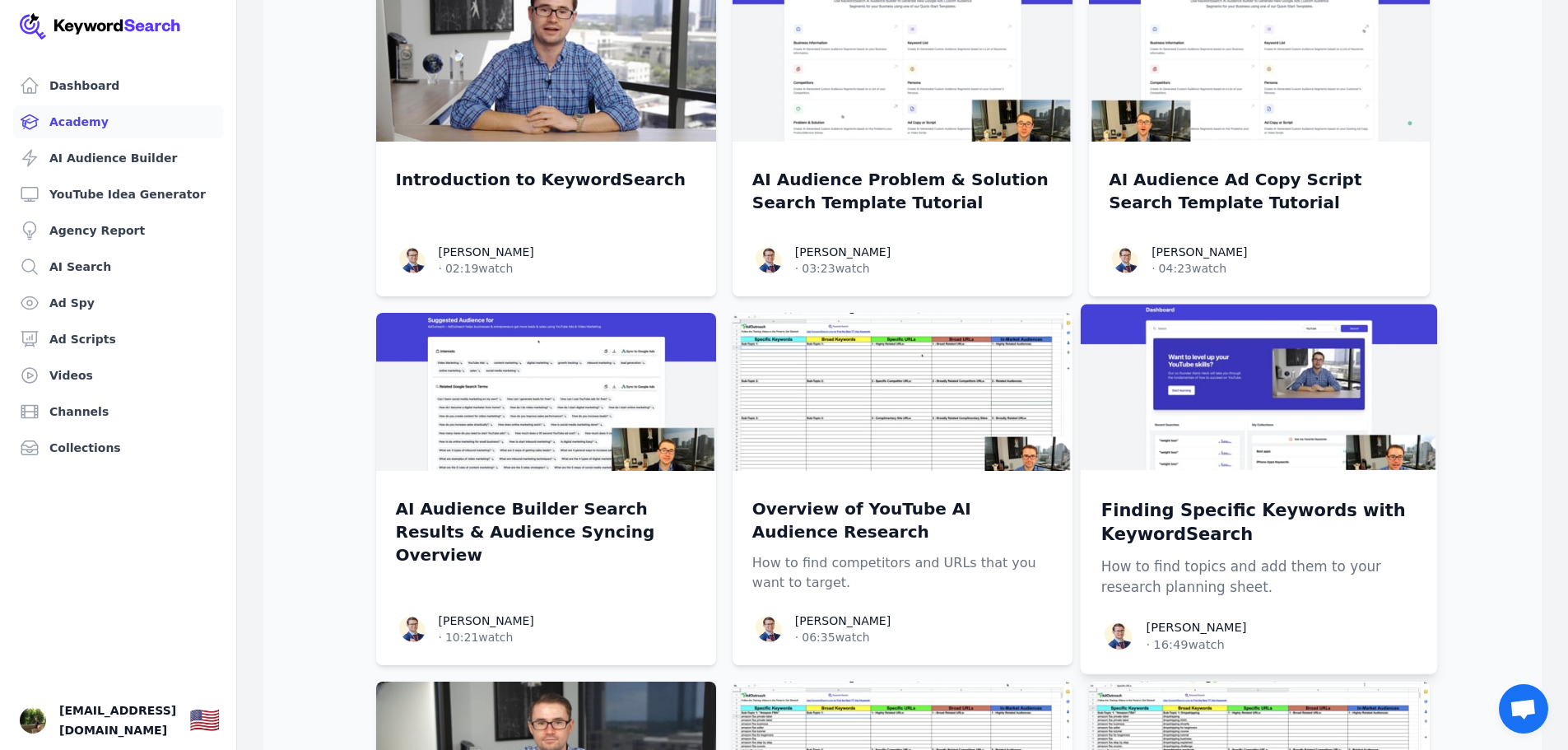
click at [1210, 408] on img at bounding box center [1259, 386] width 358 height 167
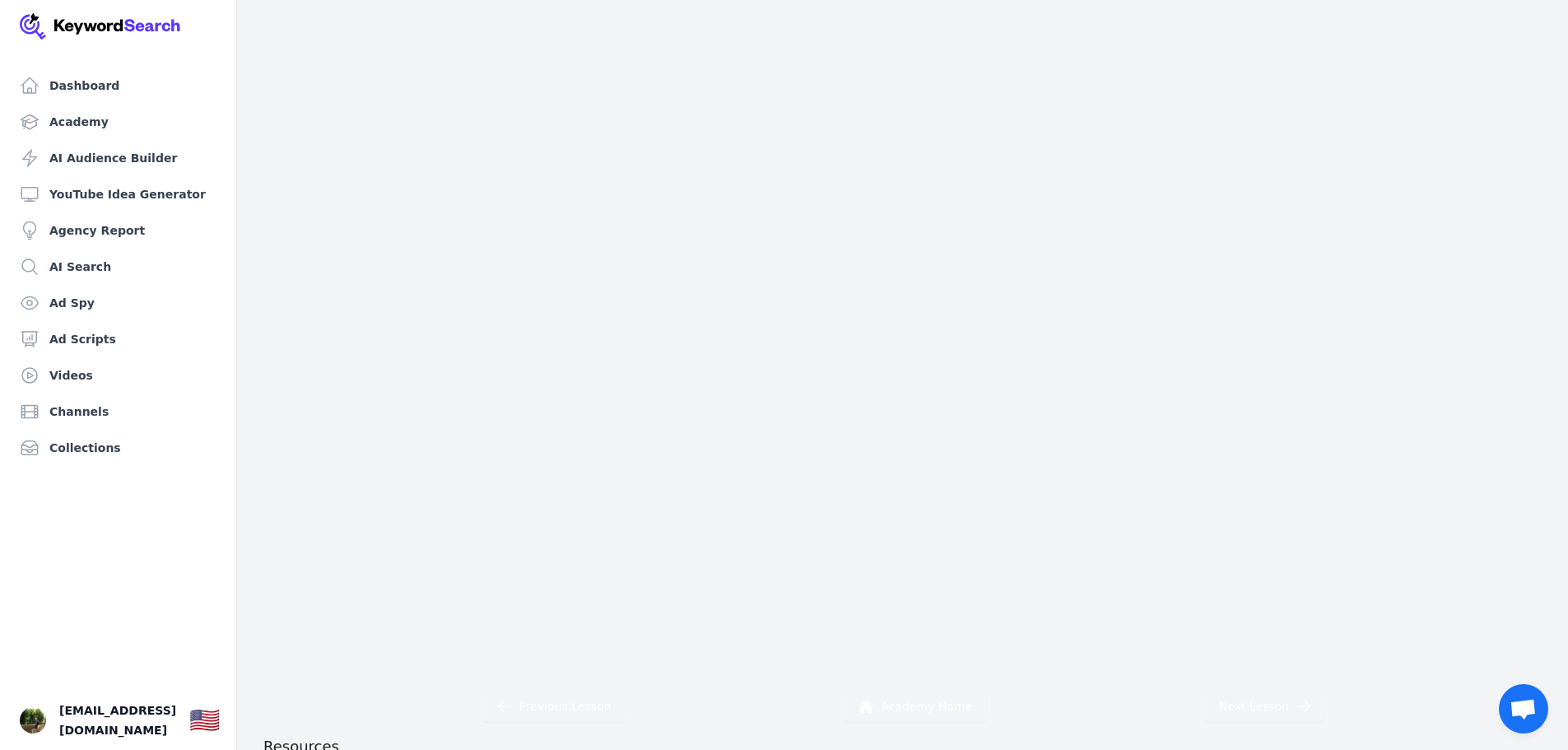
scroll to position [187, 0]
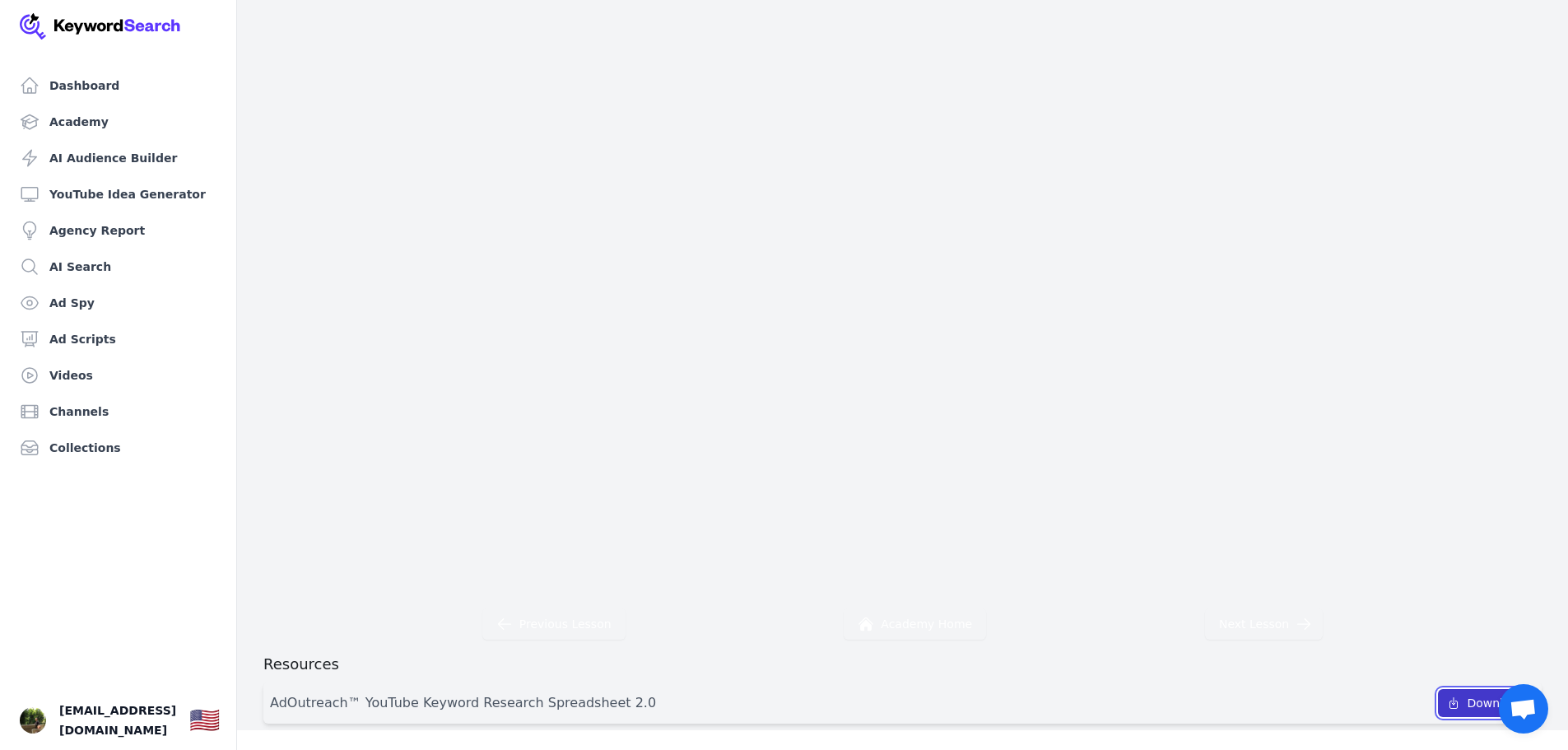
click at [1480, 705] on link "Download" at bounding box center [1486, 704] width 98 height 28
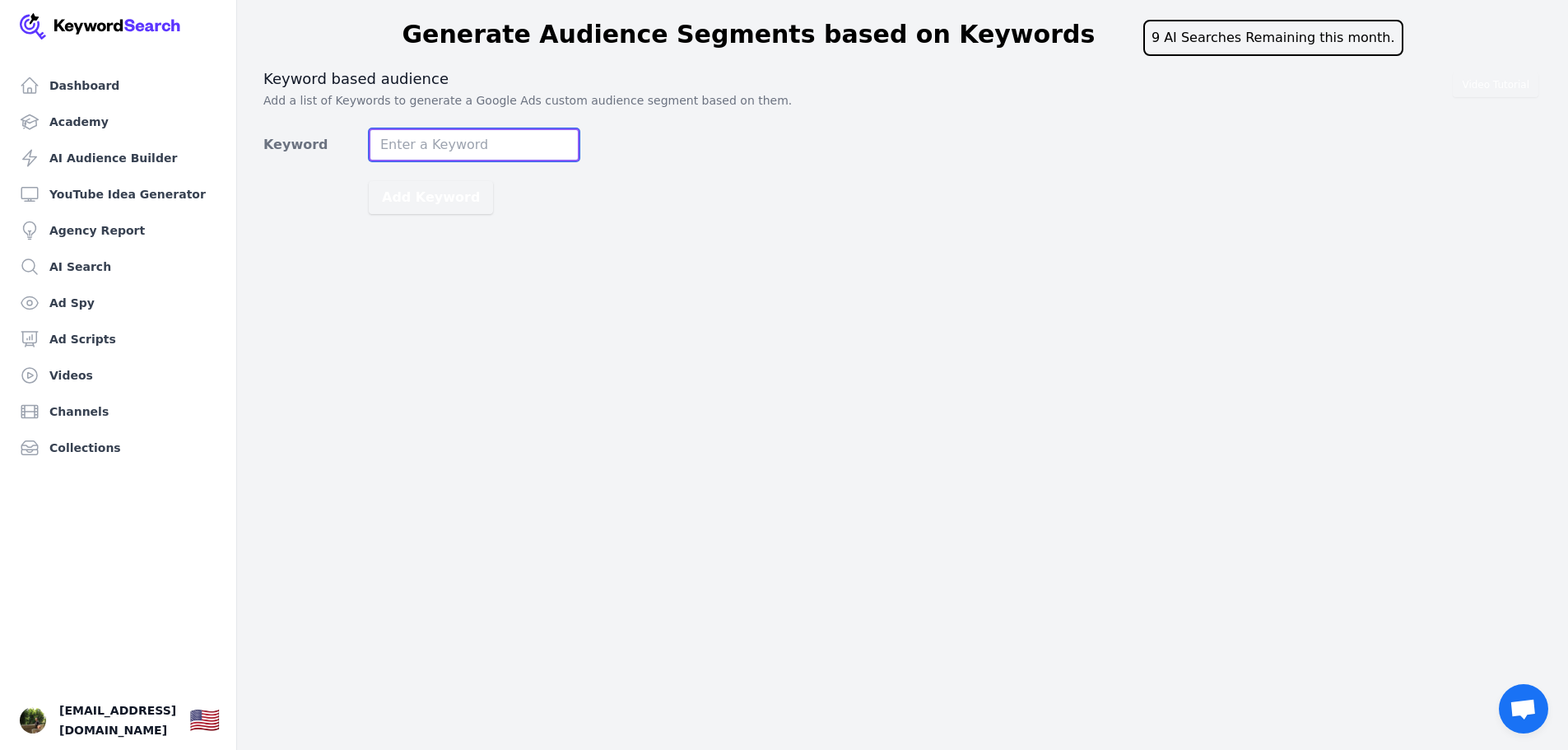
click at [410, 153] on input "Keyword" at bounding box center [474, 144] width 211 height 33
type input "child custody"
click at [469, 187] on button "Add Keyword" at bounding box center [430, 197] width 124 height 33
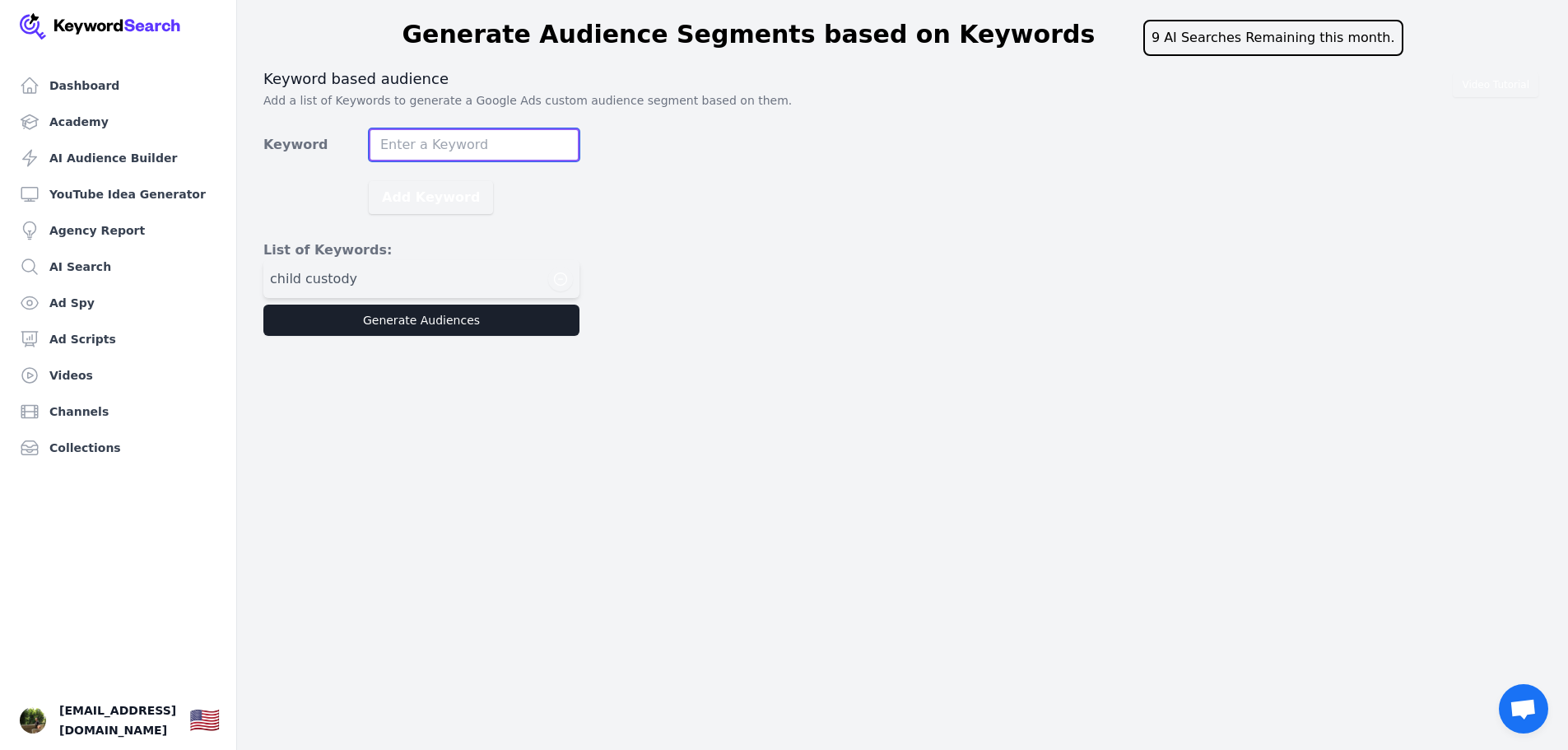
click at [476, 139] on input "Keyword" at bounding box center [474, 144] width 211 height 33
type input "family court"
click at [442, 209] on button "Add Keyword" at bounding box center [430, 197] width 124 height 33
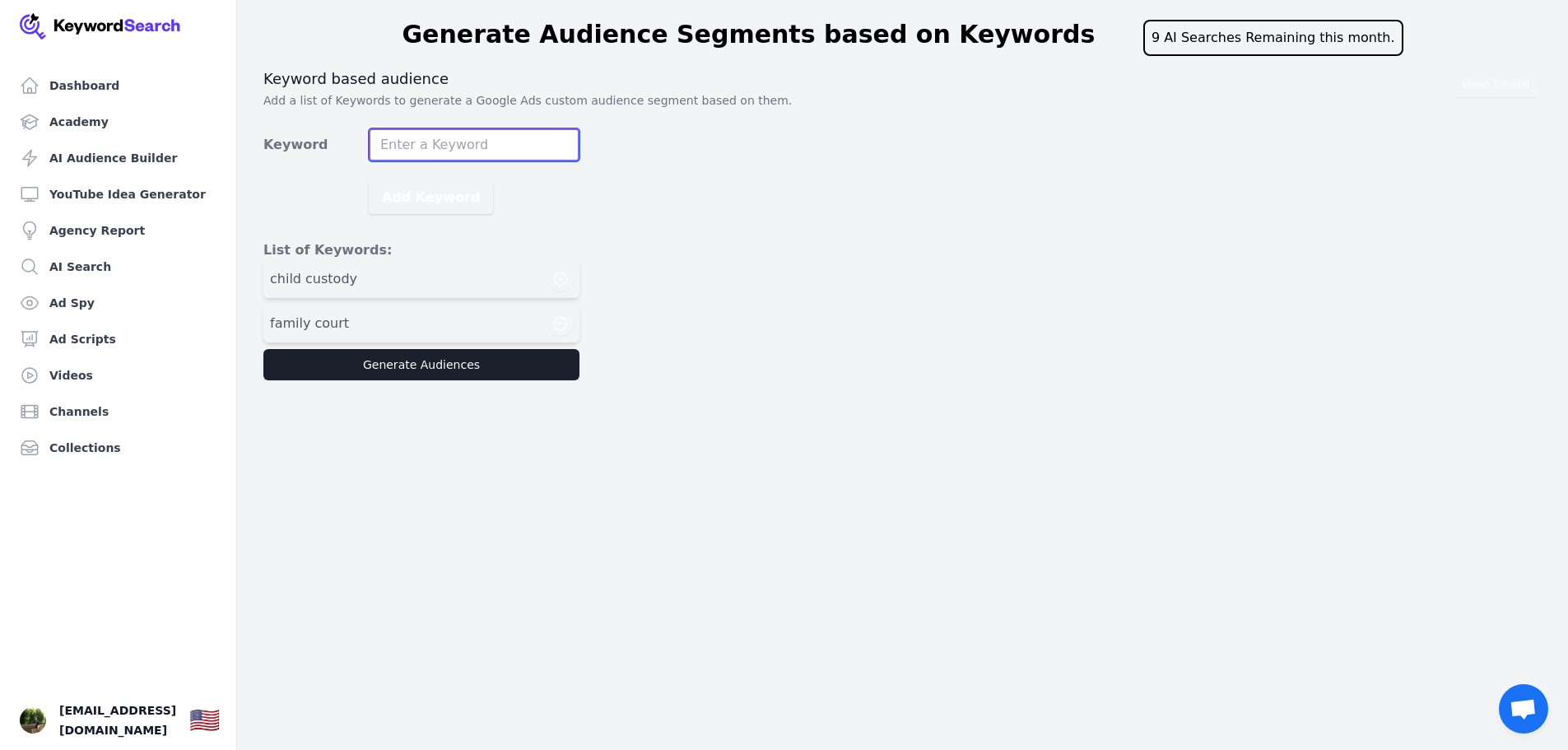
click at [464, 150] on input "Keyword" at bounding box center [474, 144] width 211 height 33
type input "custody battle"
click at [441, 189] on button "Add Keyword" at bounding box center [430, 197] width 124 height 33
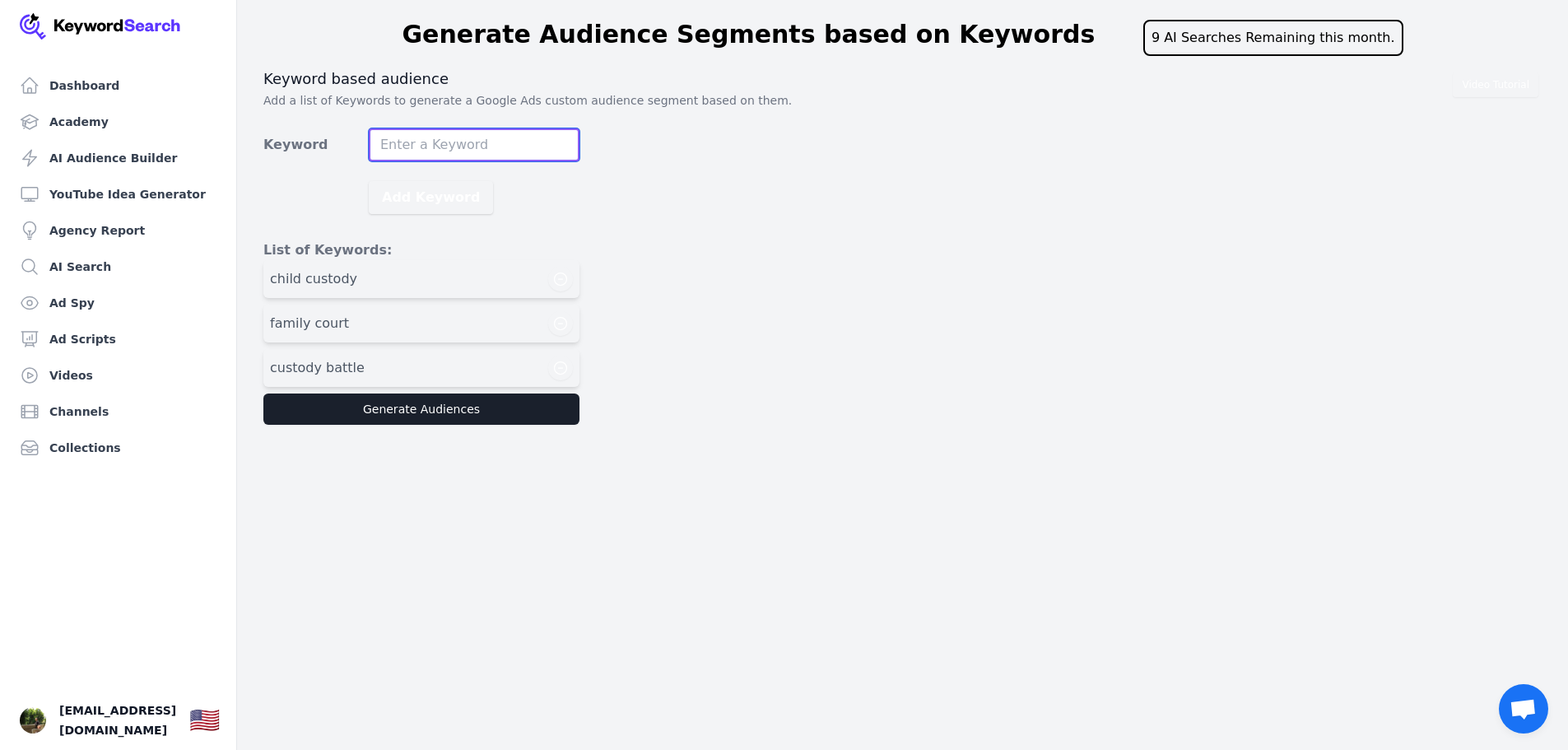
click at [540, 145] on input "Keyword" at bounding box center [474, 144] width 211 height 33
type input "coparenting"
click at [454, 198] on button "Add Keyword" at bounding box center [430, 197] width 124 height 33
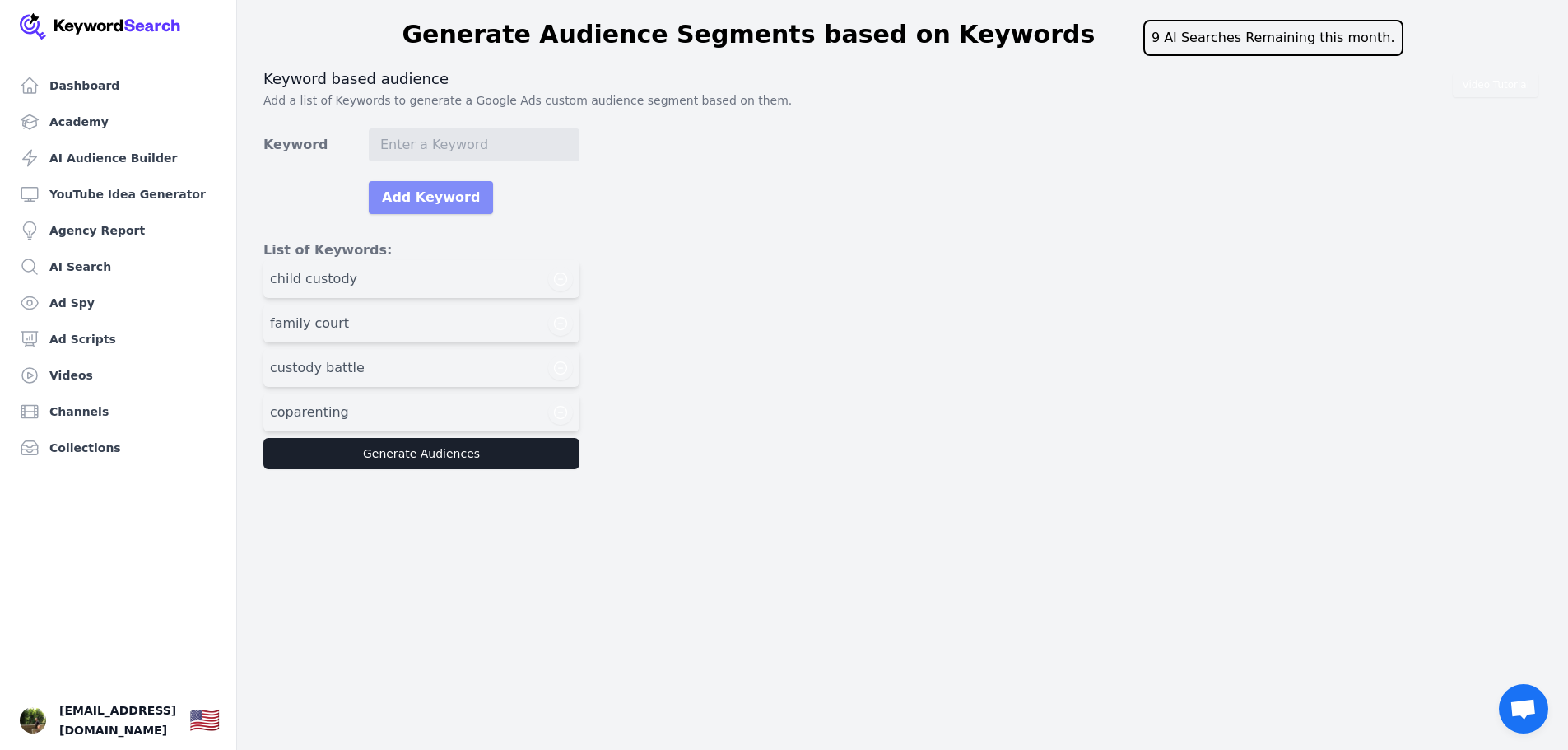
click at [368, 181] on button "Add Keyword" at bounding box center [430, 197] width 124 height 33
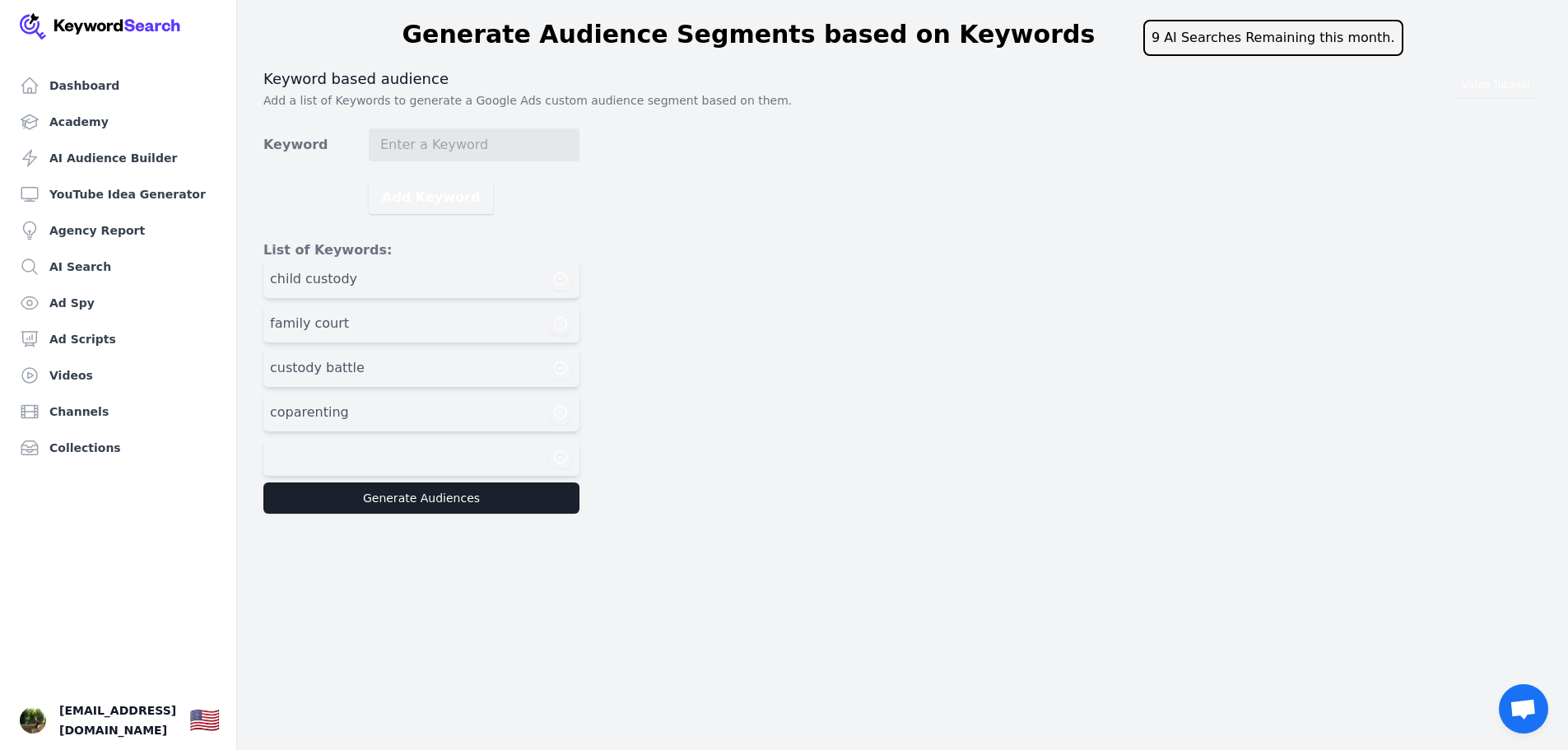
click at [393, 465] on div at bounding box center [422, 456] width 303 height 25
click at [414, 140] on input "Keyword" at bounding box center [474, 144] width 211 height 33
type input "pro se"
click at [454, 205] on button "Add Keyword" at bounding box center [430, 197] width 124 height 33
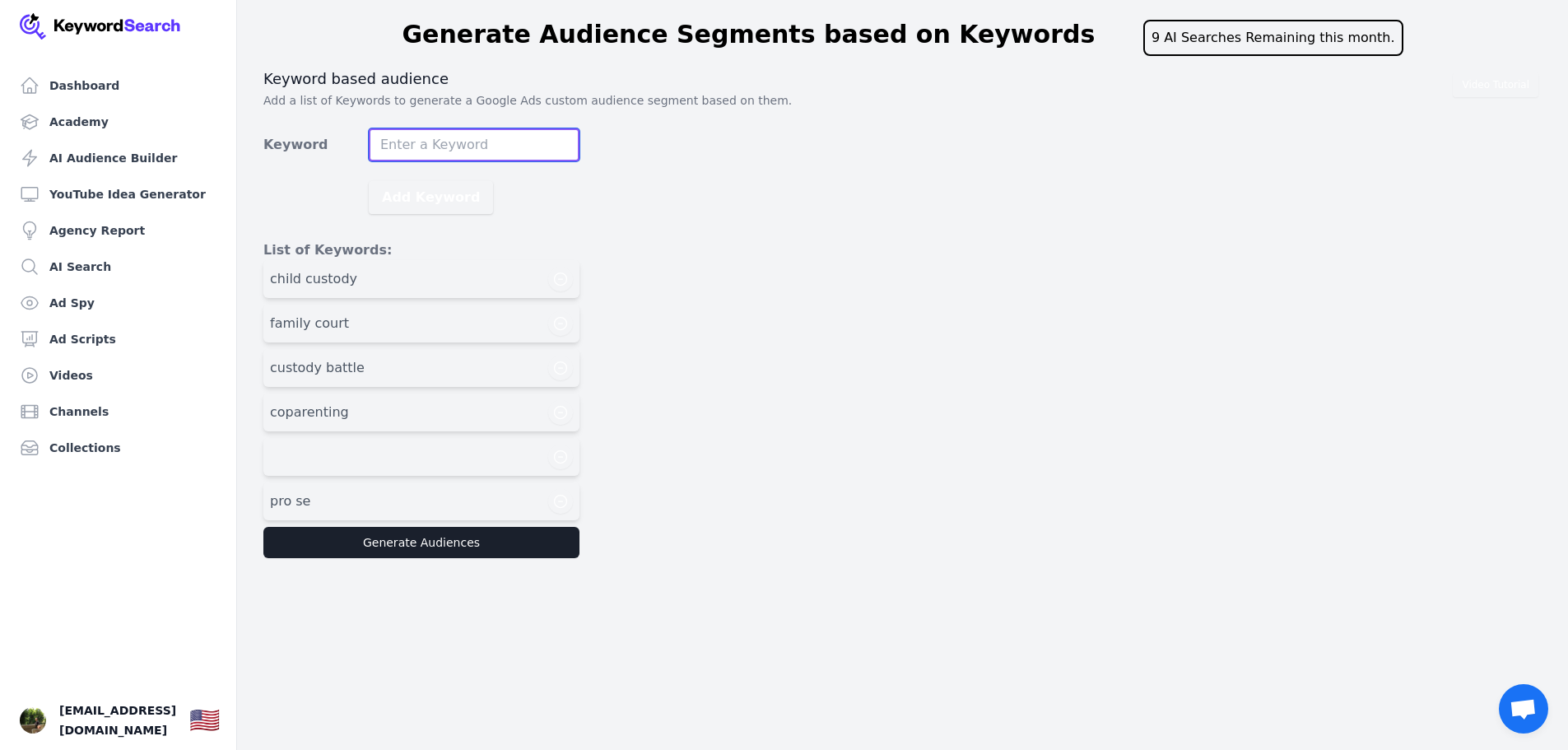
click at [450, 153] on input "Keyword" at bounding box center [474, 144] width 211 height 33
type input "no lawyer"
click at [416, 198] on button "Add Keyword" at bounding box center [430, 197] width 124 height 33
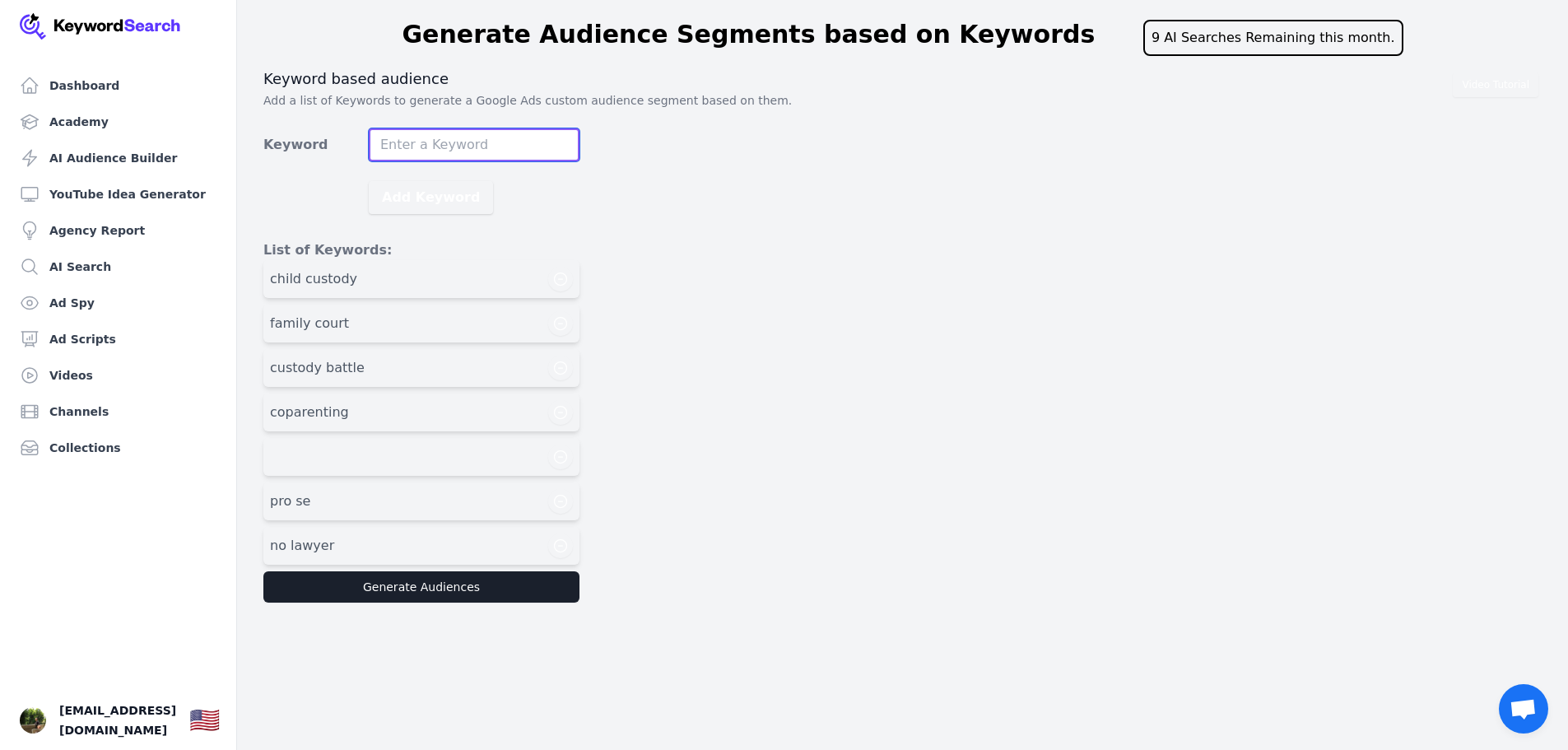
click at [448, 141] on input "Keyword" at bounding box center [474, 144] width 211 height 33
type input "self represented"
click at [442, 191] on button "Add Keyword" at bounding box center [430, 197] width 124 height 33
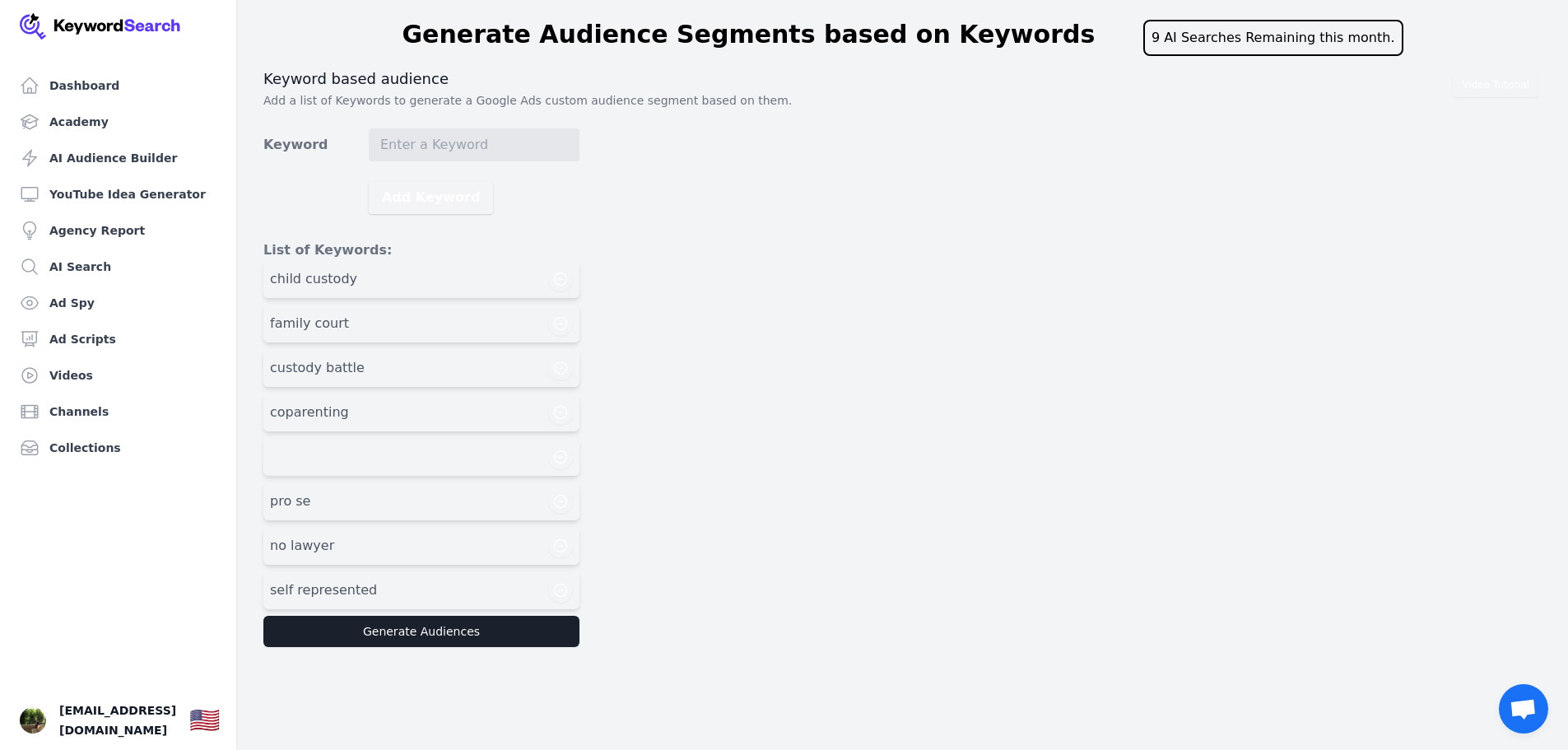
click at [496, 651] on main "Generate Audience Segments based on Keywords 9 AI Searches Remaining this month…" at bounding box center [784, 327] width 1568 height 654
click at [501, 639] on button "Generate Audiences" at bounding box center [421, 632] width 316 height 32
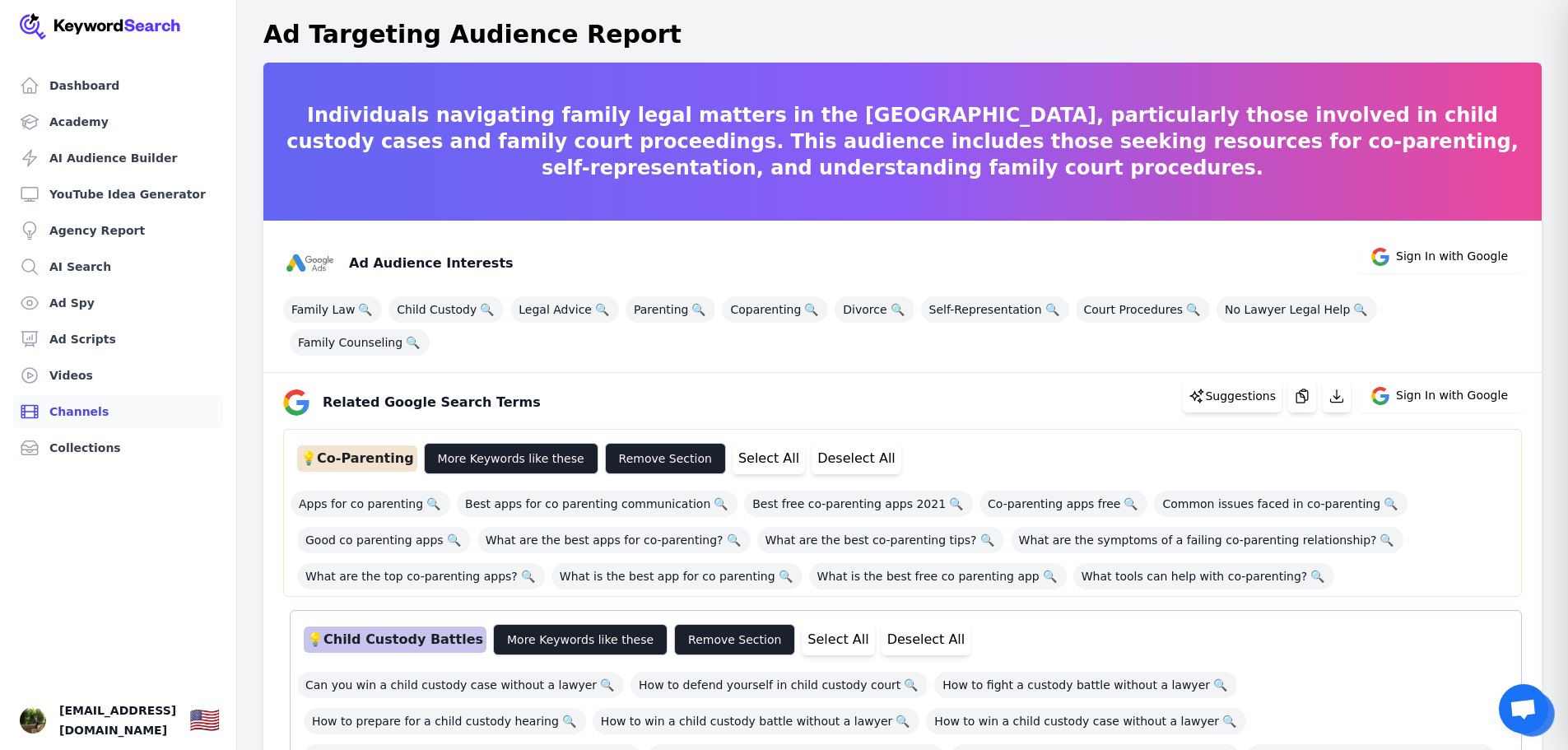
click at [84, 407] on link "Channels" at bounding box center [117, 411] width 210 height 33
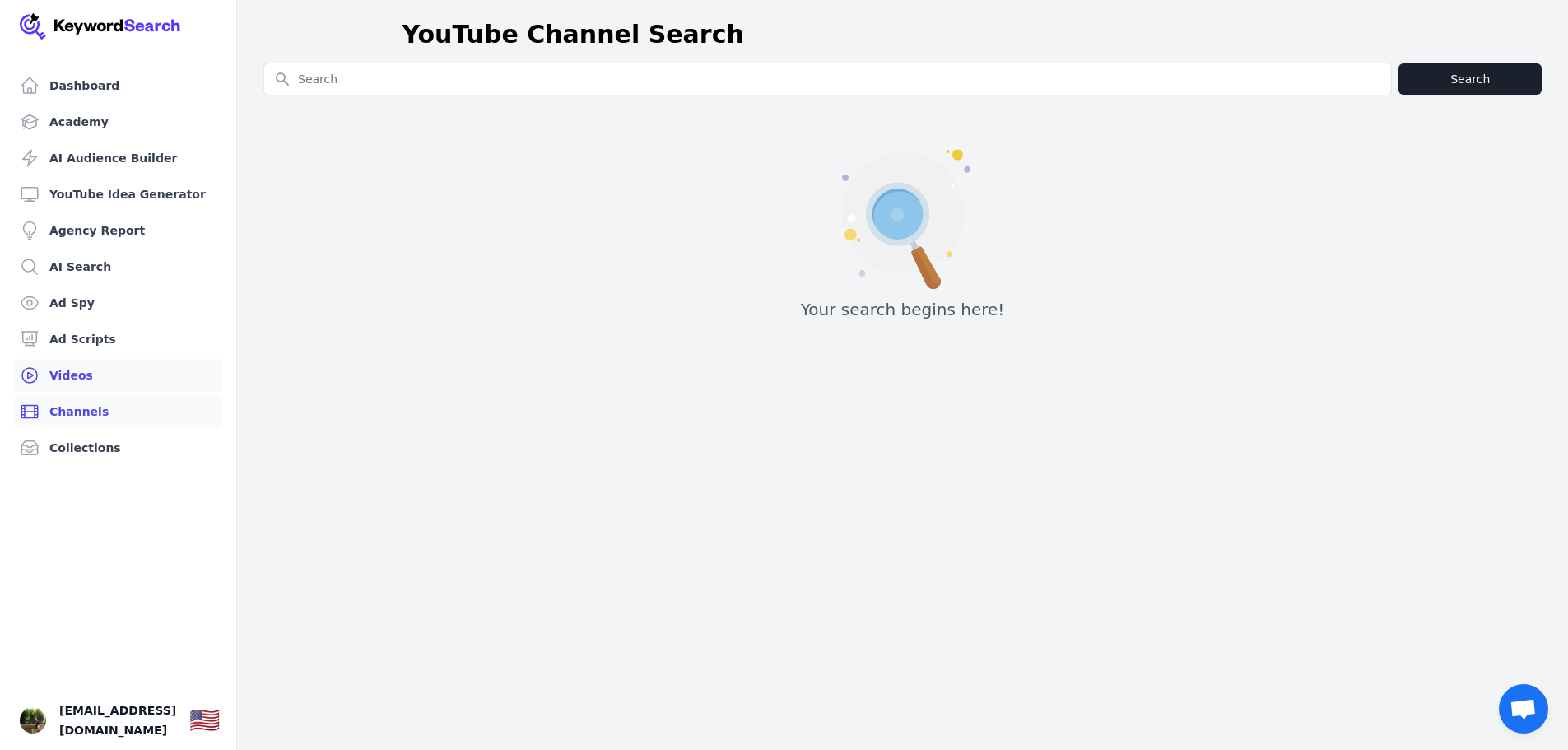
click at [88, 378] on link "Videos" at bounding box center [117, 375] width 210 height 33
click at [52, 80] on link "Dashboard" at bounding box center [117, 85] width 210 height 33
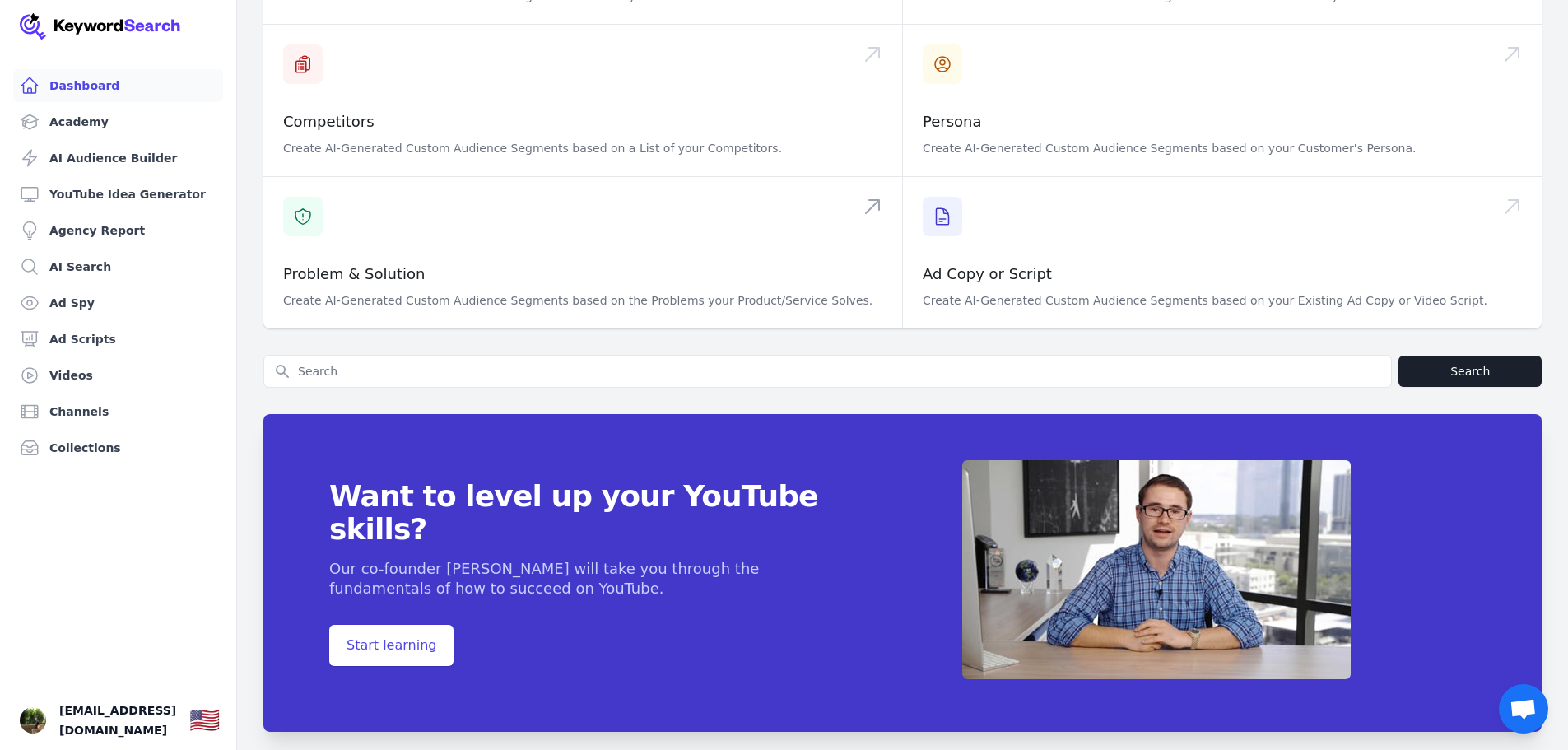
scroll to position [514, 0]
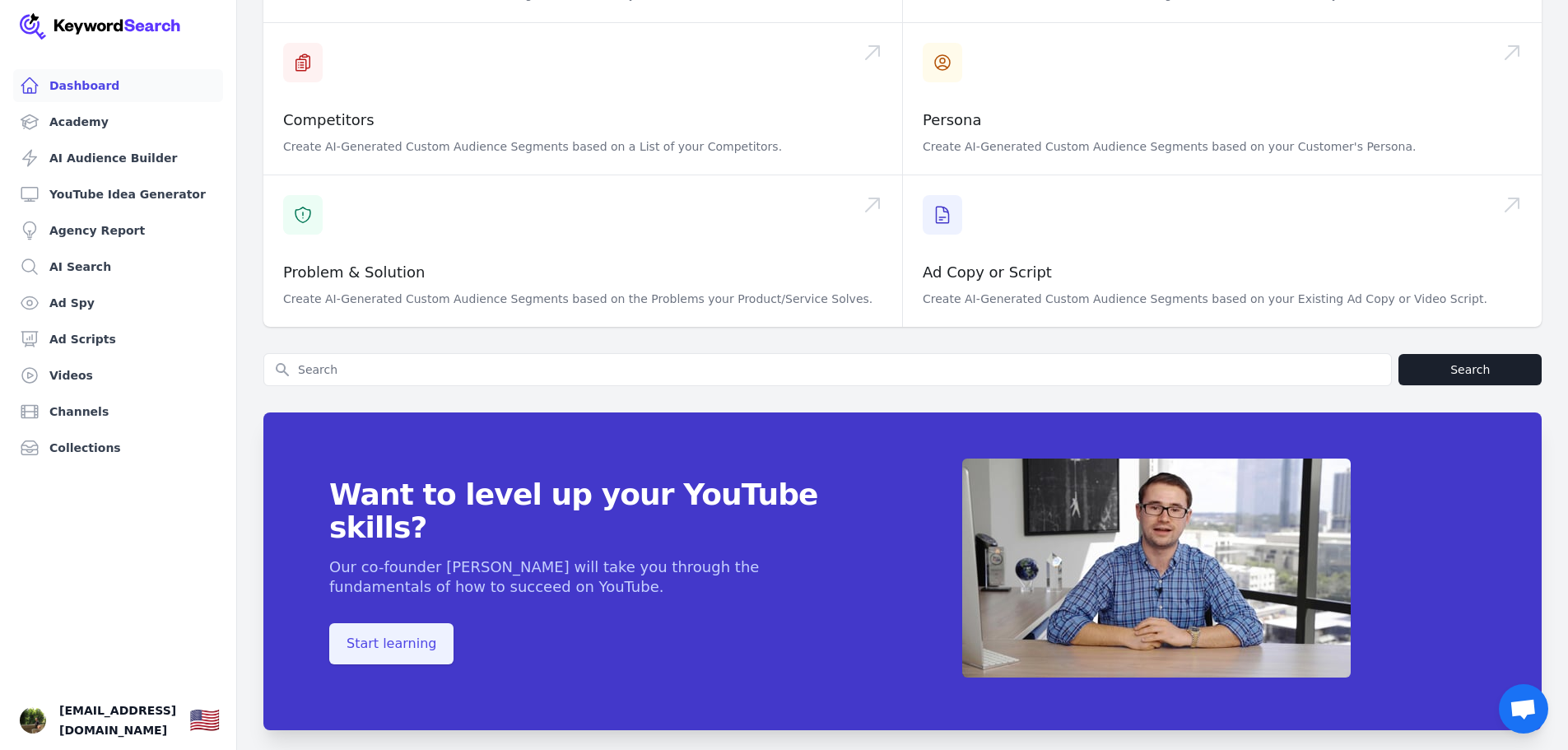
click at [419, 624] on span "Start learning" at bounding box center [391, 645] width 124 height 41
